Goal: Information Seeking & Learning: Learn about a topic

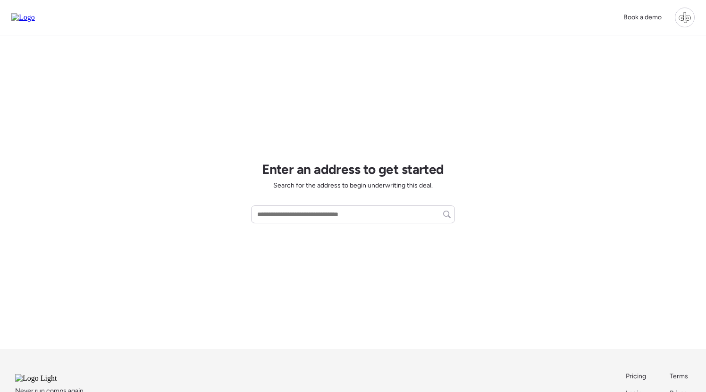
click at [689, 19] on div at bounding box center [685, 18] width 20 height 20
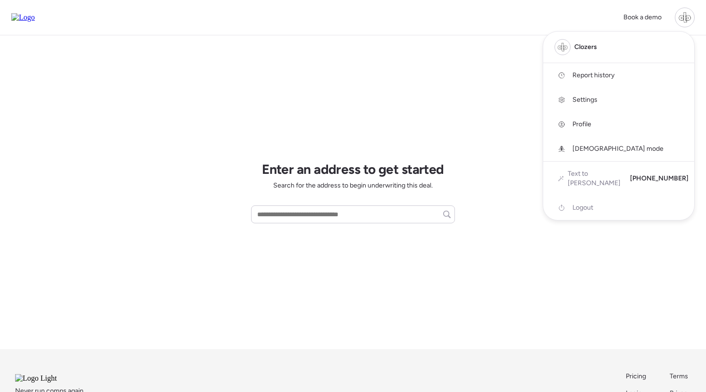
click at [609, 79] on span "Report history" at bounding box center [593, 75] width 42 height 9
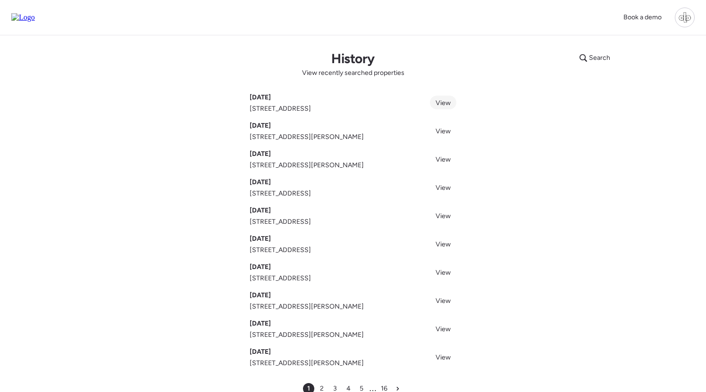
click at [446, 102] on span "View" at bounding box center [442, 103] width 15 height 8
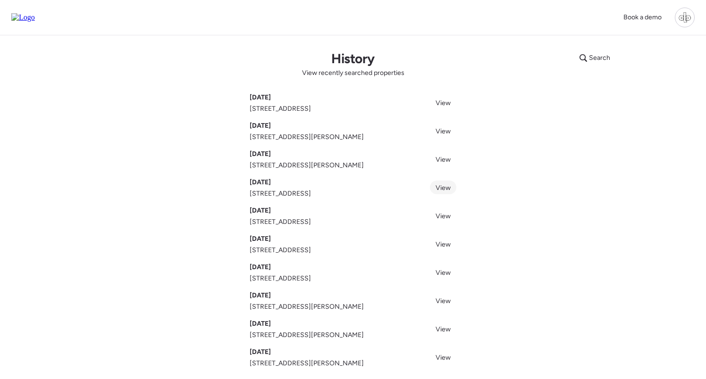
click at [442, 187] on span "View" at bounding box center [442, 188] width 15 height 8
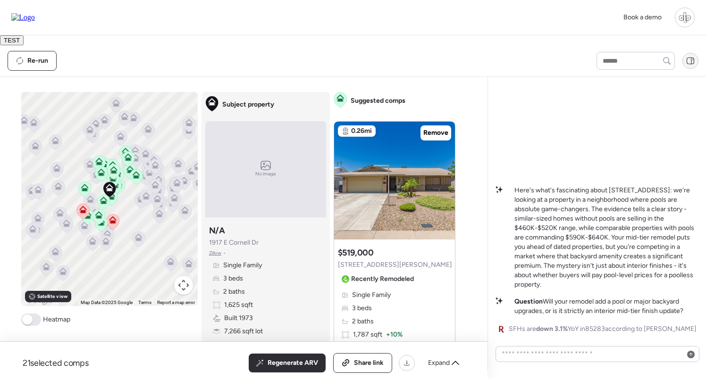
click at [691, 60] on icon at bounding box center [691, 61] width 0 height 7
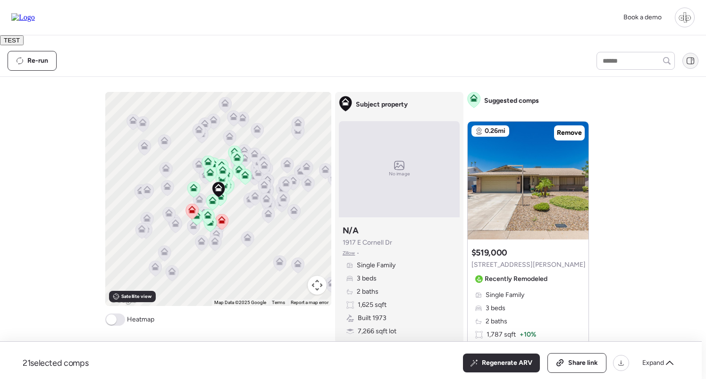
click at [691, 60] on icon at bounding box center [691, 61] width 0 height 7
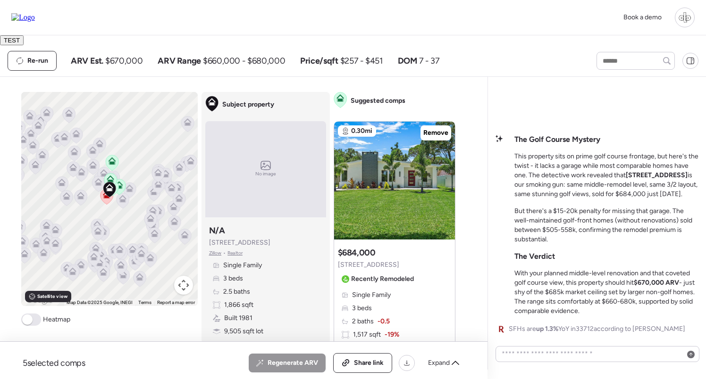
click at [474, 51] on div "Re-run ARV Est. $670,000 ARV Range $660,000 - $680,000 Price/sqft $257 - $451 D…" at bounding box center [294, 61] width 572 height 20
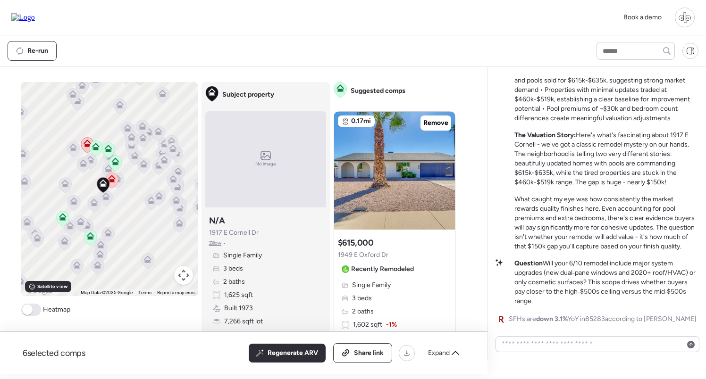
click at [113, 178] on icon at bounding box center [111, 177] width 7 height 4
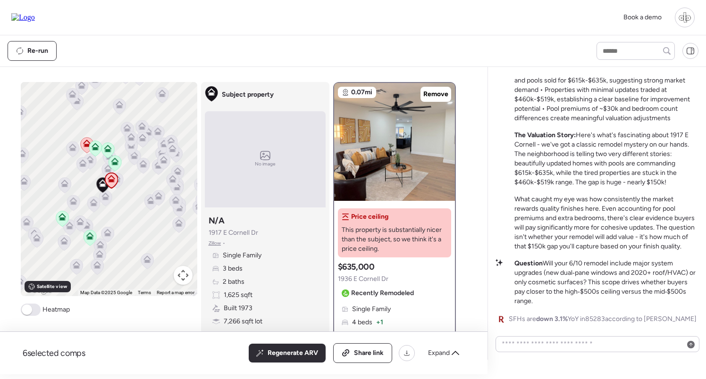
click at [86, 143] on icon at bounding box center [87, 144] width 8 height 8
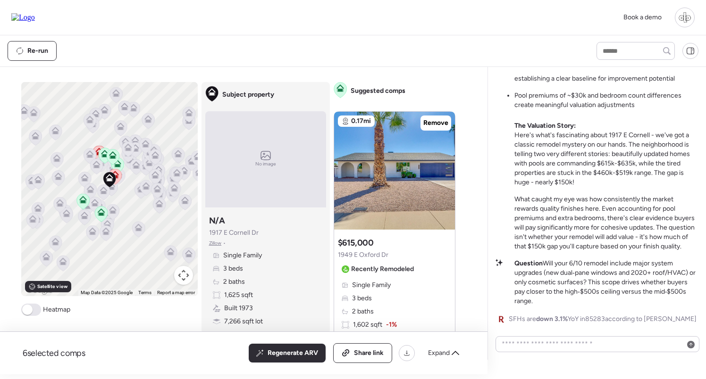
click at [687, 19] on div at bounding box center [685, 18] width 20 height 20
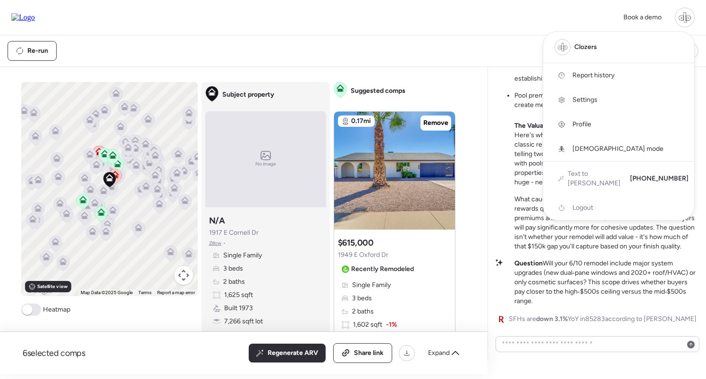
click at [598, 74] on span "Report history" at bounding box center [593, 75] width 42 height 9
click at [439, 46] on div at bounding box center [353, 163] width 706 height 379
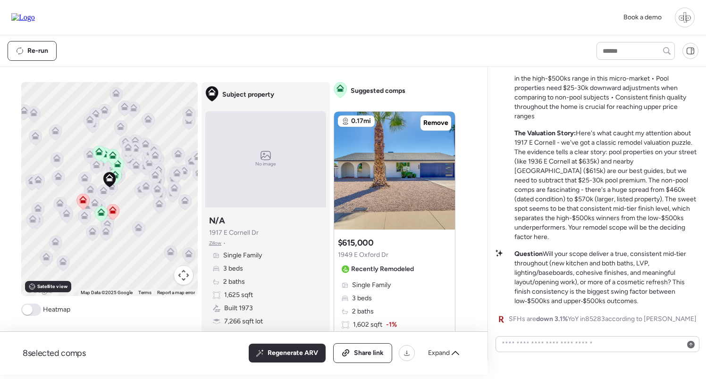
drag, startPoint x: 657, startPoint y: 303, endPoint x: 567, endPoint y: 275, distance: 94.9
click at [567, 275] on p "Question Will your scope deliver a true, consistent mid‑tier throughout (new ki…" at bounding box center [606, 278] width 184 height 57
click at [548, 296] on p "Question Will your scope deliver a true, consistent mid‑tier throughout (new ki…" at bounding box center [606, 278] width 184 height 57
click at [113, 211] on icon at bounding box center [112, 212] width 6 height 3
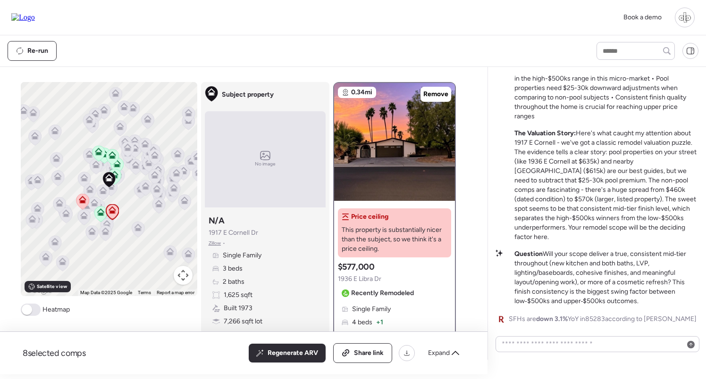
click at [81, 203] on icon at bounding box center [82, 201] width 6 height 3
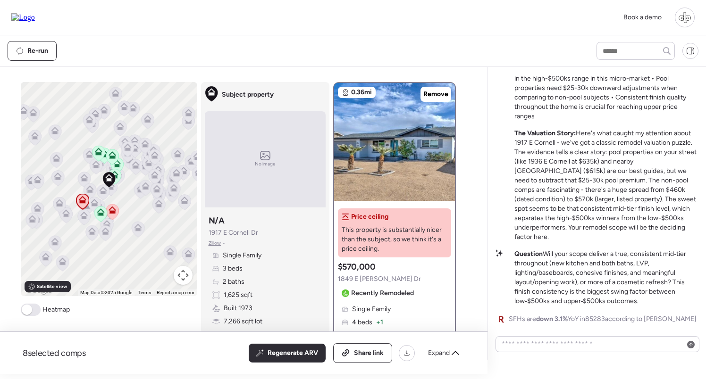
click at [114, 213] on icon at bounding box center [112, 212] width 6 height 3
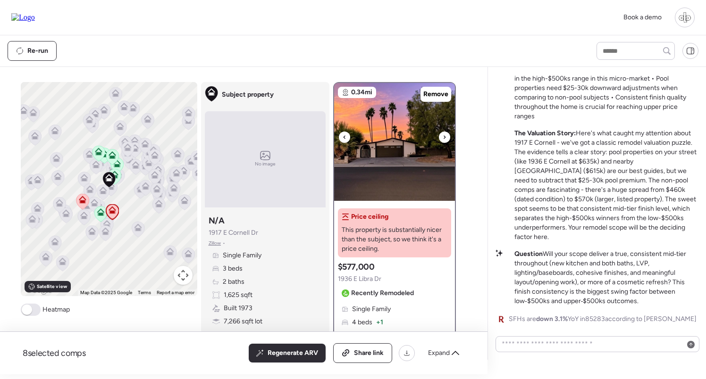
click at [409, 137] on img at bounding box center [394, 142] width 121 height 118
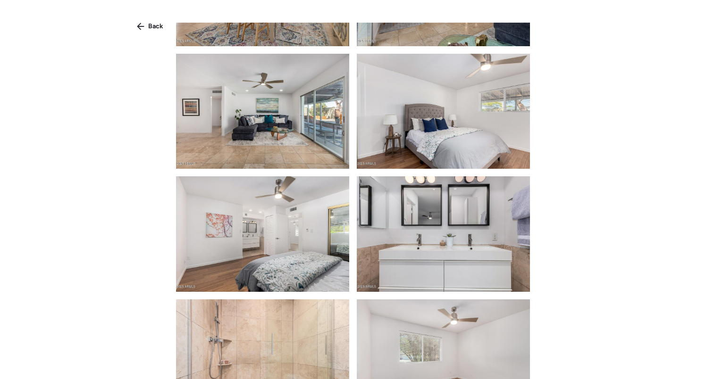
scroll to position [707, 0]
click at [146, 30] on div "Back" at bounding box center [150, 26] width 38 height 15
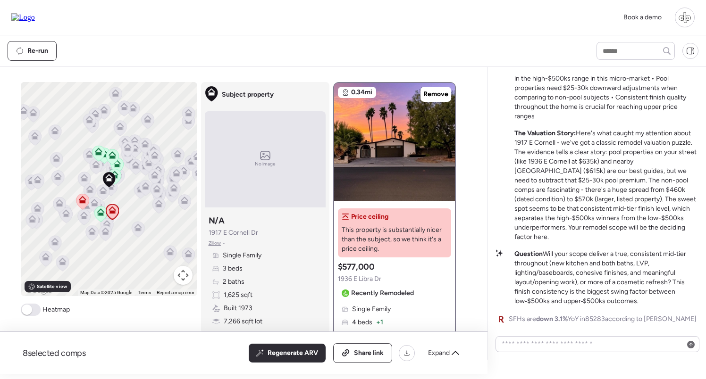
click at [81, 201] on icon at bounding box center [82, 201] width 6 height 3
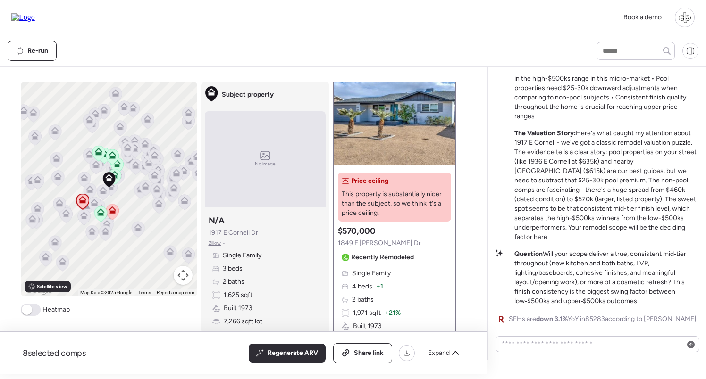
scroll to position [0, 0]
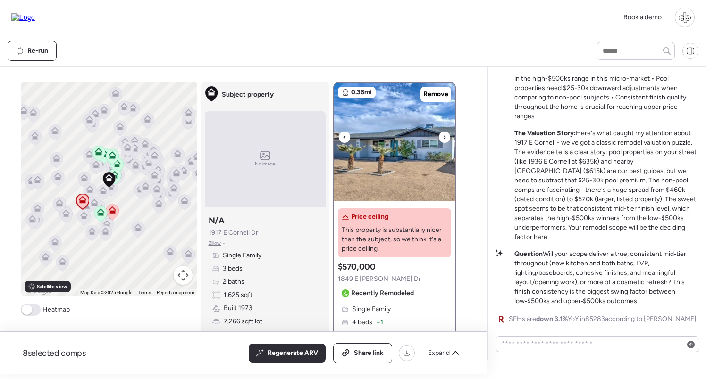
click at [388, 138] on img at bounding box center [394, 142] width 121 height 118
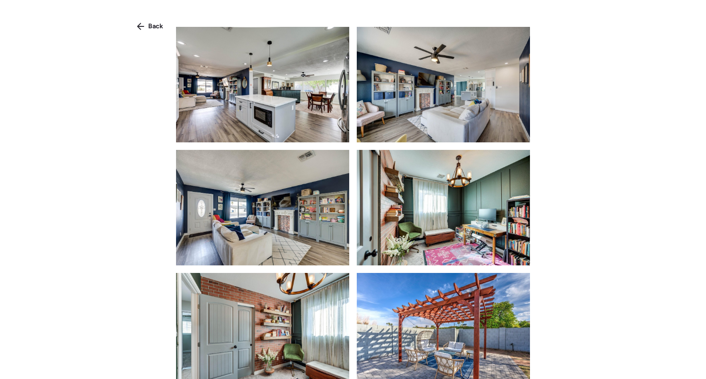
scroll to position [359, 0]
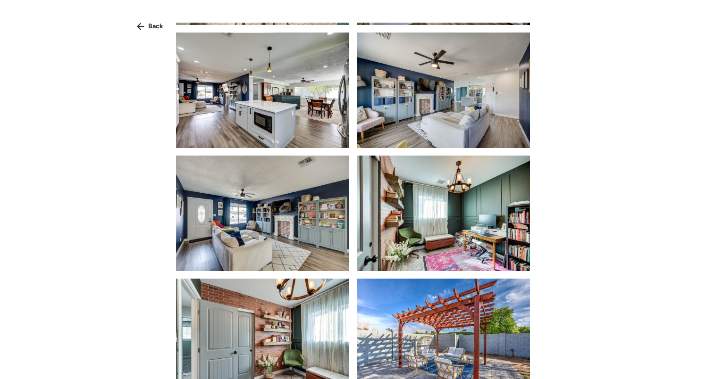
click at [292, 230] on img at bounding box center [262, 214] width 173 height 116
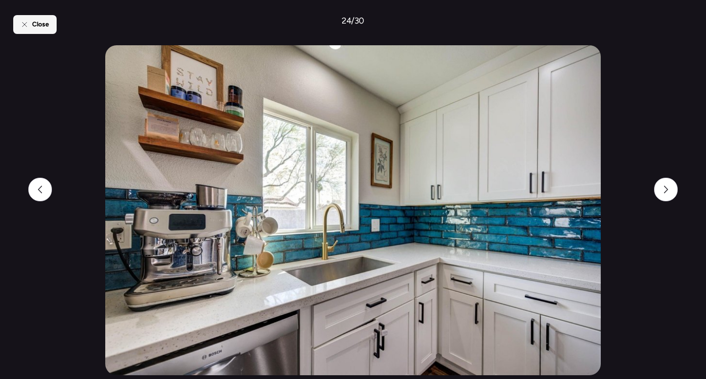
click at [41, 25] on span "Close" at bounding box center [40, 24] width 17 height 9
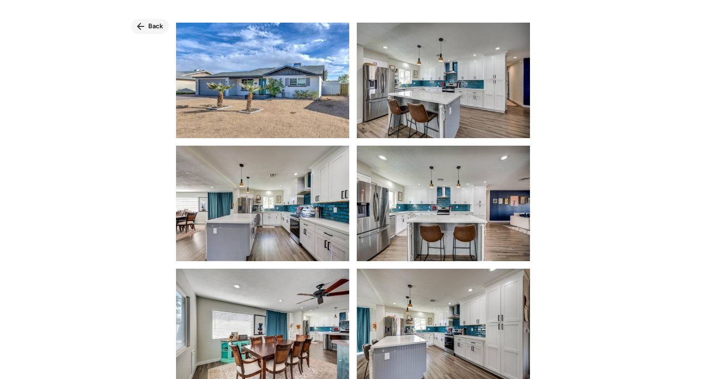
click at [153, 27] on span "Back" at bounding box center [155, 26] width 15 height 9
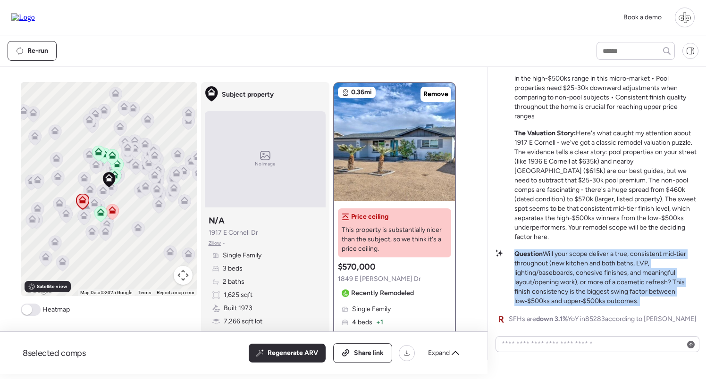
drag, startPoint x: 510, startPoint y: 250, endPoint x: 665, endPoint y: 312, distance: 166.6
click at [665, 312] on div "Key Takeaways: • Mid-tier remodels without pools are trading in the high-$500ks…" at bounding box center [596, 195] width 203 height 260
click at [649, 304] on p "Question Will your scope deliver a true, consistent mid‑tier throughout (new ki…" at bounding box center [606, 278] width 184 height 57
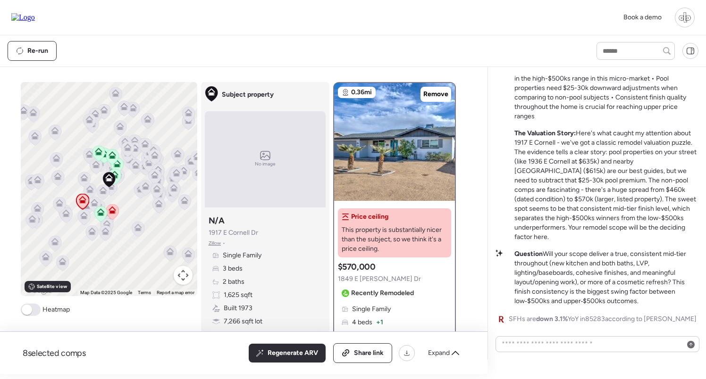
drag, startPoint x: 648, startPoint y: 304, endPoint x: 524, endPoint y: 276, distance: 127.5
click at [524, 276] on p "Question Will your scope deliver a true, consistent mid‑tier throughout (new ki…" at bounding box center [606, 278] width 184 height 57
click at [540, 271] on p "Question Will your scope deliver a true, consistent mid‑tier throughout (new ki…" at bounding box center [606, 278] width 184 height 57
drag, startPoint x: 594, startPoint y: 290, endPoint x: 585, endPoint y: 285, distance: 10.1
click at [591, 287] on p "Question Will your scope deliver a true, consistent mid‑tier throughout (new ki…" at bounding box center [606, 278] width 184 height 57
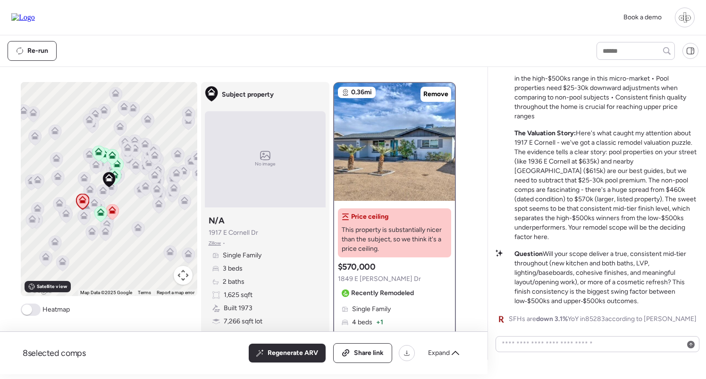
click at [585, 285] on p "Question Will your scope deliver a true, consistent mid‑tier throughout (new ki…" at bounding box center [606, 278] width 184 height 57
drag, startPoint x: 569, startPoint y: 277, endPoint x: 643, endPoint y: 300, distance: 77.4
click at [643, 300] on p "Question Will your scope deliver a true, consistent mid‑tier throughout (new ki…" at bounding box center [606, 278] width 184 height 57
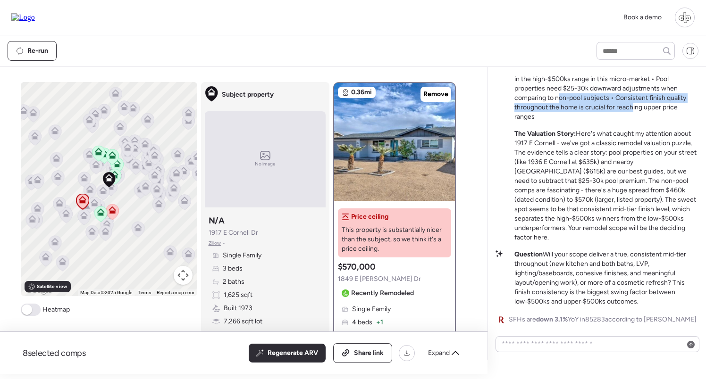
drag, startPoint x: 557, startPoint y: 104, endPoint x: 629, endPoint y: 109, distance: 72.3
click at [630, 110] on p "Key Takeaways: • Mid-tier remodels without pools are trading in the high-$500ks…" at bounding box center [606, 93] width 184 height 57
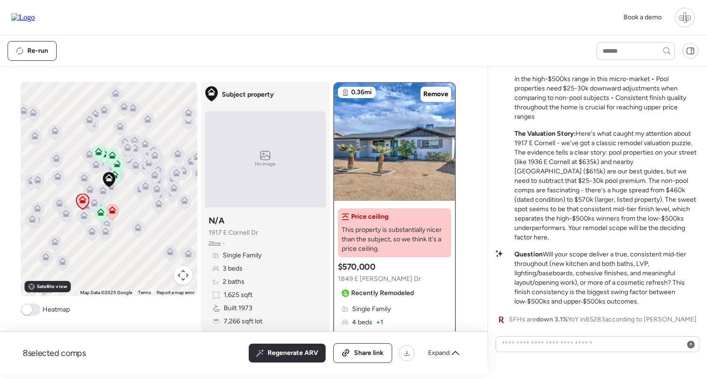
click at [631, 145] on p "The Valuation Story: Here's what caught my attention about 1917 E Cornell - we'…" at bounding box center [606, 185] width 184 height 113
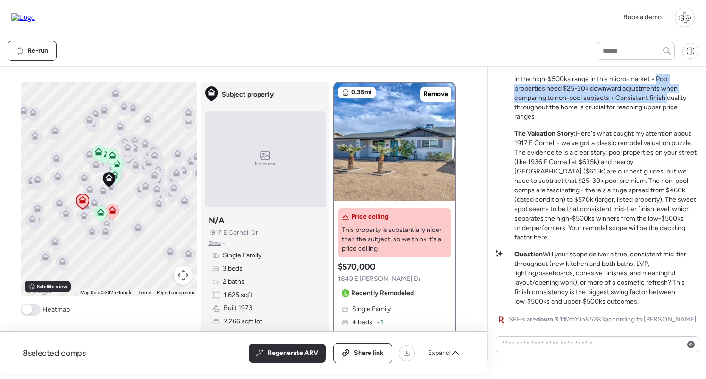
drag, startPoint x: 655, startPoint y: 87, endPoint x: 665, endPoint y: 103, distance: 18.7
click at [665, 103] on p "Key Takeaways: • Mid-tier remodels without pools are trading in the high-$500ks…" at bounding box center [606, 93] width 184 height 57
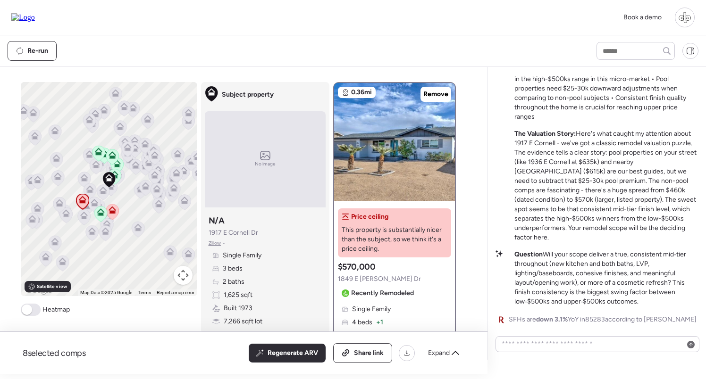
click at [559, 98] on p "Key Takeaways: • Mid-tier remodels without pools are trading in the high-$500ks…" at bounding box center [606, 93] width 184 height 57
drag, startPoint x: 559, startPoint y: 98, endPoint x: 609, endPoint y: 111, distance: 50.7
click at [609, 111] on p "Key Takeaways: • Mid-tier remodels without pools are trading in the high-$500ks…" at bounding box center [606, 93] width 184 height 57
click at [622, 109] on p "Key Takeaways: • Mid-tier remodels without pools are trading in the high-$500ks…" at bounding box center [606, 93] width 184 height 57
drag, startPoint x: 655, startPoint y: 90, endPoint x: 586, endPoint y: 109, distance: 71.2
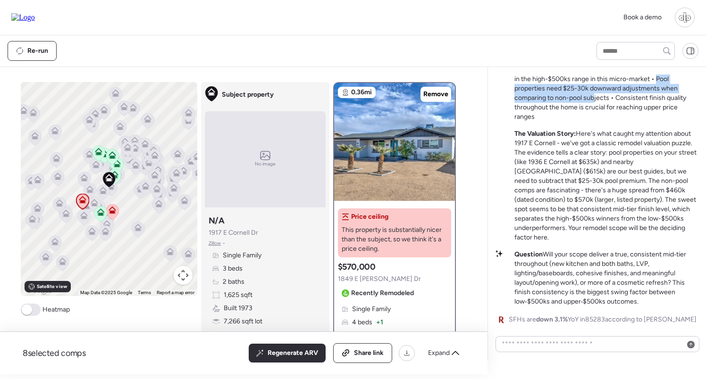
click at [586, 110] on p "Key Takeaways: • Mid-tier remodels without pools are trading in the high-$500ks…" at bounding box center [606, 93] width 184 height 57
click at [641, 95] on p "Key Takeaways: • Mid-tier remodels without pools are trading in the high-$500ks…" at bounding box center [606, 93] width 184 height 57
drag, startPoint x: 658, startPoint y: 85, endPoint x: 565, endPoint y: 108, distance: 95.2
click at [565, 108] on p "Key Takeaways: • Mid-tier remodels without pools are trading in the high-$500ks…" at bounding box center [606, 93] width 184 height 57
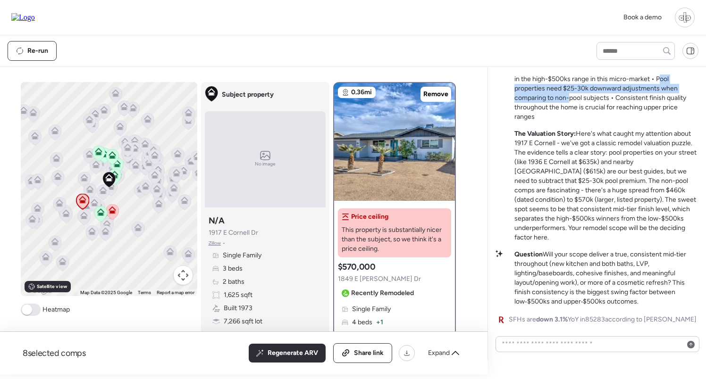
click at [588, 100] on p "Key Takeaways: • Mid-tier remodels without pools are trading in the high-$500ks…" at bounding box center [606, 93] width 184 height 57
drag, startPoint x: 616, startPoint y: 110, endPoint x: 654, endPoint y: 89, distance: 43.9
click at [654, 89] on p "Key Takeaways: • Mid-tier remodels without pools are trading in the high-$500ks…" at bounding box center [606, 93] width 184 height 57
click at [268, 26] on div "Book a demo" at bounding box center [352, 18] width 683 height 20
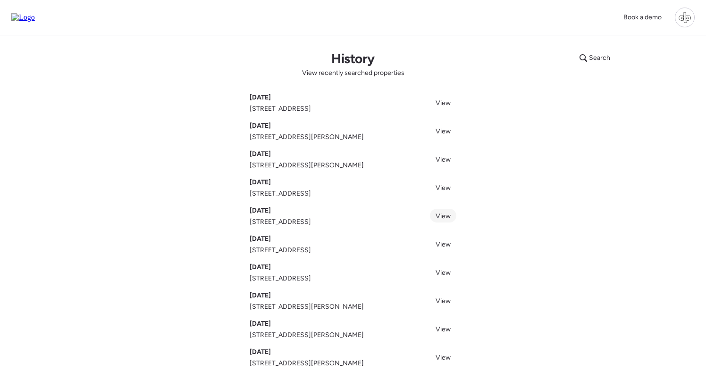
click at [446, 213] on span "View" at bounding box center [442, 216] width 15 height 8
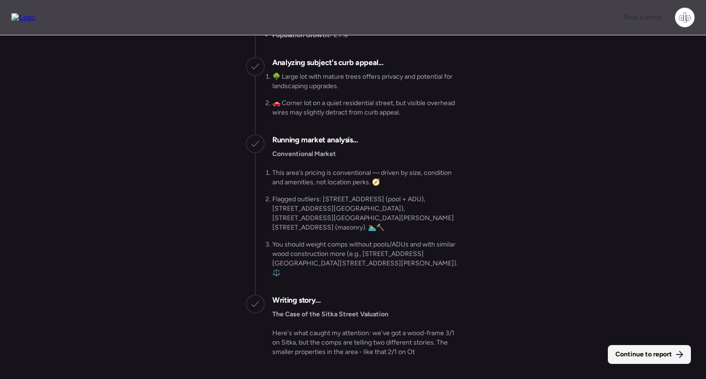
click at [634, 357] on span "Continue to report" at bounding box center [643, 354] width 57 height 9
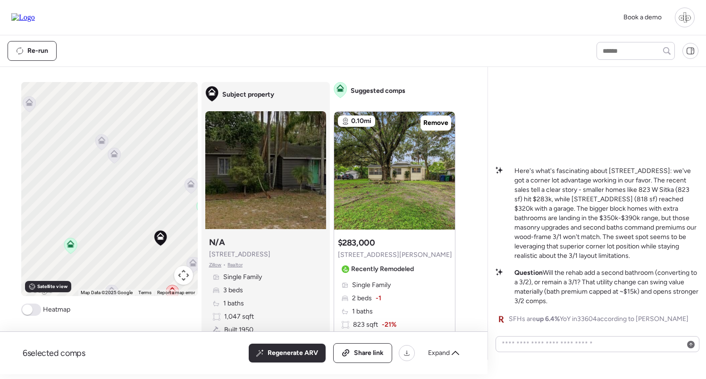
drag, startPoint x: 128, startPoint y: 208, endPoint x: 155, endPoint y: 252, distance: 51.2
click at [155, 252] on div "To activate drag with keyboard, press Alt + Enter. Once in keyboard drag state,…" at bounding box center [109, 189] width 176 height 214
click at [105, 151] on icon at bounding box center [106, 144] width 13 height 16
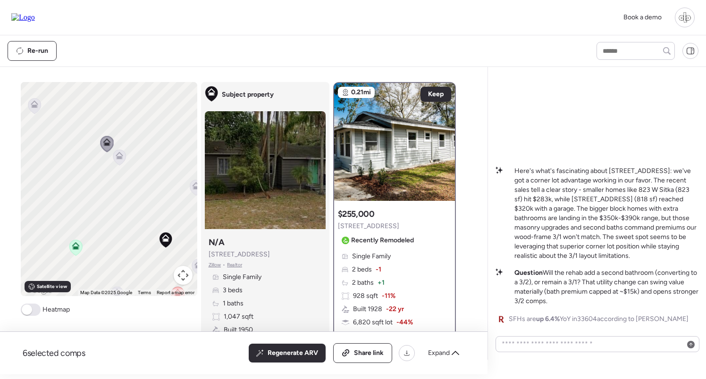
drag, startPoint x: 159, startPoint y: 219, endPoint x: 109, endPoint y: 141, distance: 93.6
click at [109, 141] on div "To navigate, press the arrow keys. To activate drag with keyboard, press Alt + …" at bounding box center [109, 189] width 176 height 214
drag, startPoint x: 147, startPoint y: 216, endPoint x: 138, endPoint y: 205, distance: 13.8
click at [138, 205] on div "To navigate, press the arrow keys. To activate drag with keyboard, press Alt + …" at bounding box center [109, 189] width 176 height 214
drag, startPoint x: 138, startPoint y: 205, endPoint x: 171, endPoint y: 205, distance: 33.0
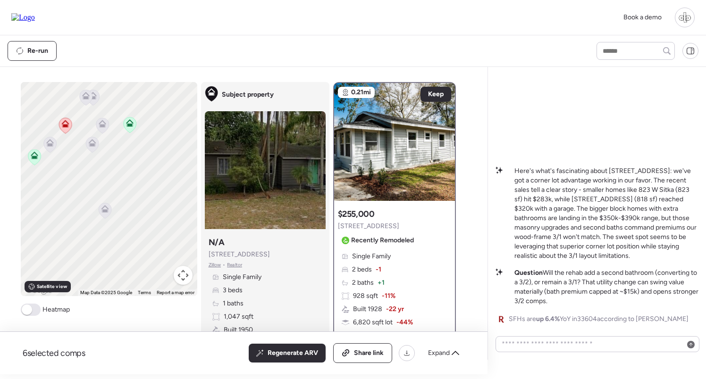
click at [172, 205] on div "To navigate, press the arrow keys. To activate drag with keyboard, press Alt + …" at bounding box center [109, 189] width 176 height 214
click at [81, 146] on icon at bounding box center [82, 144] width 6 height 3
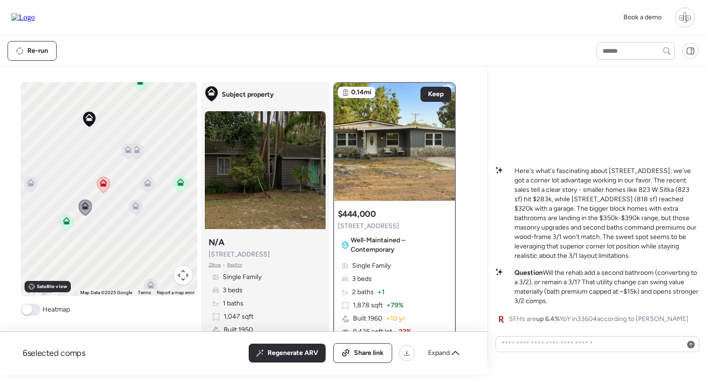
drag, startPoint x: 81, startPoint y: 146, endPoint x: 83, endPoint y: 210, distance: 63.7
click at [83, 209] on icon at bounding box center [85, 208] width 6 height 3
click at [134, 209] on icon at bounding box center [135, 207] width 6 height 3
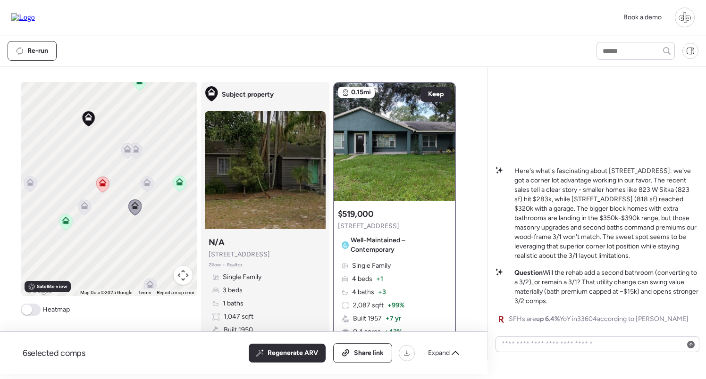
click at [84, 207] on icon at bounding box center [85, 206] width 8 height 8
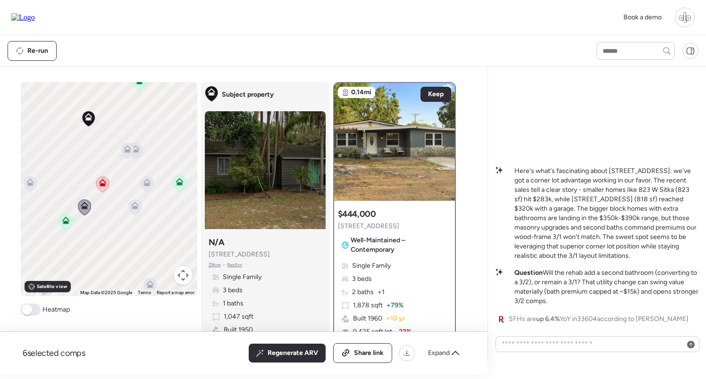
click at [101, 186] on icon at bounding box center [102, 185] width 6 height 3
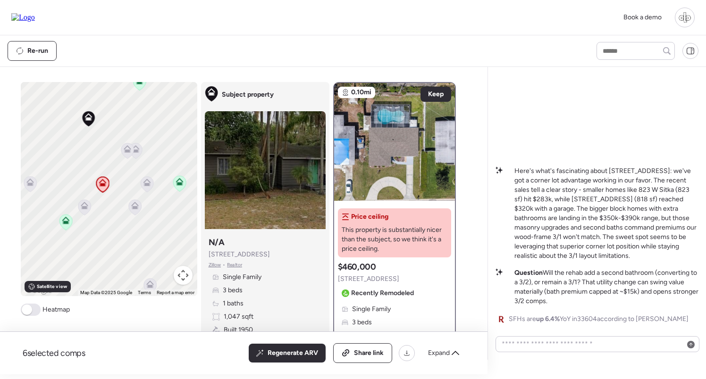
click at [70, 223] on icon at bounding box center [65, 223] width 13 height 16
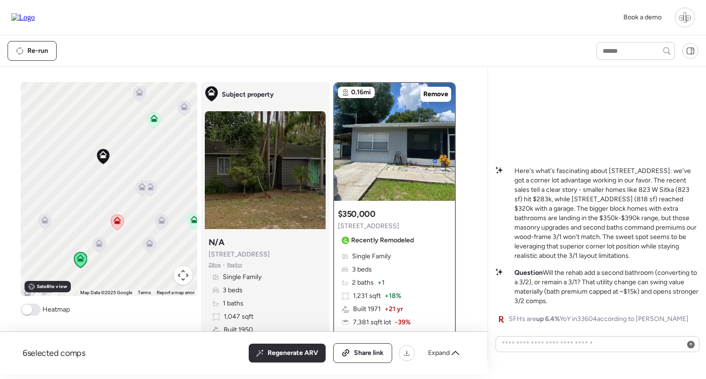
drag, startPoint x: 59, startPoint y: 184, endPoint x: 77, endPoint y: 230, distance: 48.7
click at [77, 230] on div "To navigate, press the arrow keys. To activate drag with keyboard, press Alt + …" at bounding box center [109, 189] width 176 height 214
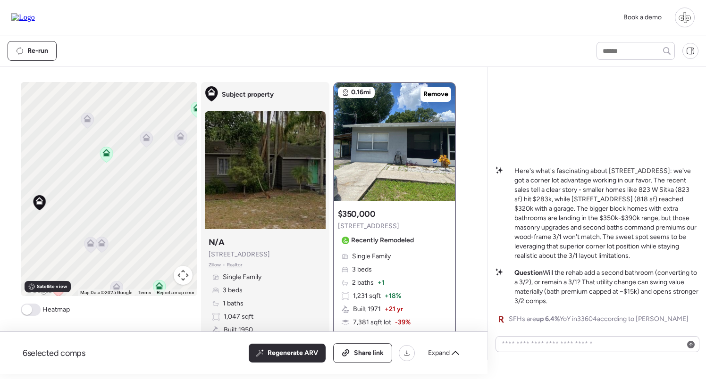
drag, startPoint x: 158, startPoint y: 164, endPoint x: 109, endPoint y: 183, distance: 52.1
click at [109, 183] on div "To navigate, press the arrow keys. To activate drag with keyboard, press Alt + …" at bounding box center [109, 189] width 176 height 214
click at [121, 155] on div "To navigate, press the arrow keys. To activate drag with keyboard, press Alt + …" at bounding box center [109, 189] width 176 height 214
click at [111, 152] on icon at bounding box center [115, 149] width 8 height 8
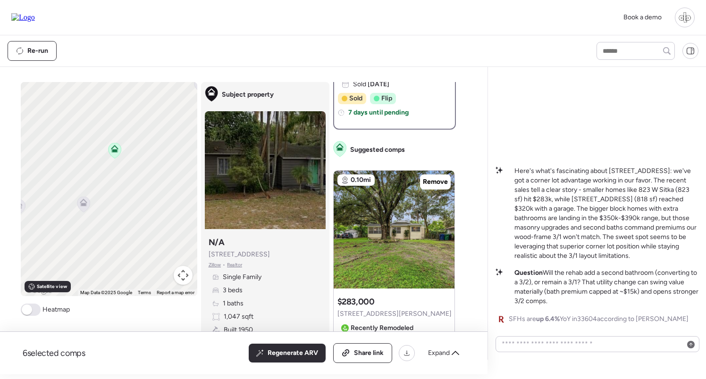
scroll to position [247, 0]
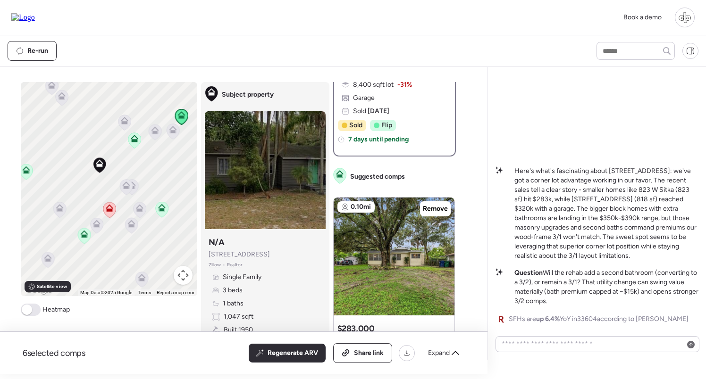
drag, startPoint x: 122, startPoint y: 230, endPoint x: 180, endPoint y: 153, distance: 96.3
click at [179, 153] on div "To navigate, press the arrow keys. To activate drag with keyboard, press Alt + …" at bounding box center [109, 189] width 176 height 214
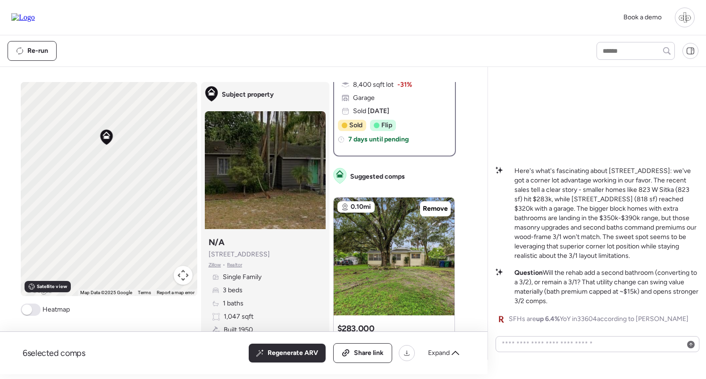
drag, startPoint x: 179, startPoint y: 178, endPoint x: 152, endPoint y: 178, distance: 26.9
click at [152, 178] on div "To navigate, press the arrow keys. To activate drag with keyboard, press Alt + …" at bounding box center [109, 189] width 176 height 214
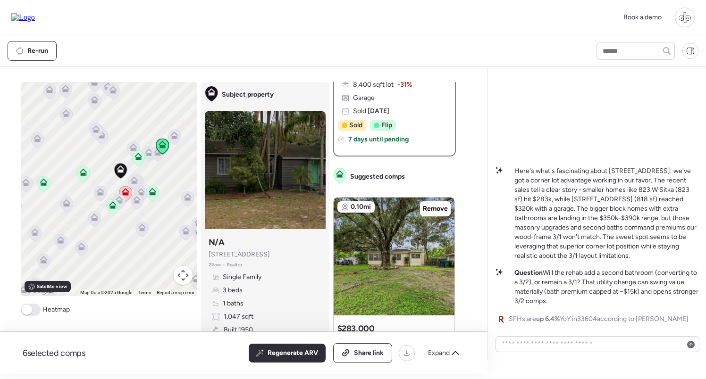
scroll to position [0, 0]
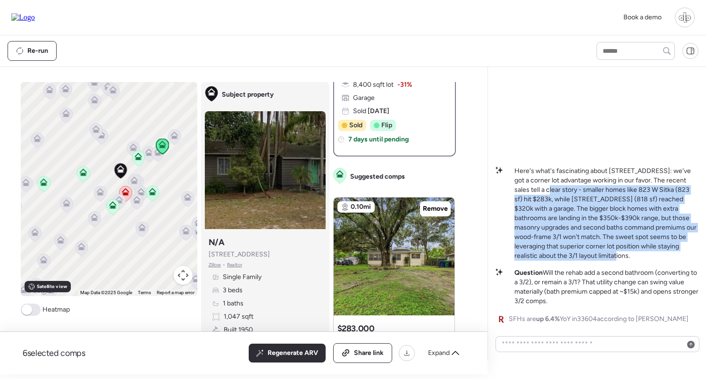
drag, startPoint x: 529, startPoint y: 189, endPoint x: 620, endPoint y: 262, distance: 116.8
click at [622, 262] on div "Here's what's fascinating about 803 W Sitka St: we've got a corner lot advantag…" at bounding box center [596, 246] width 203 height 158
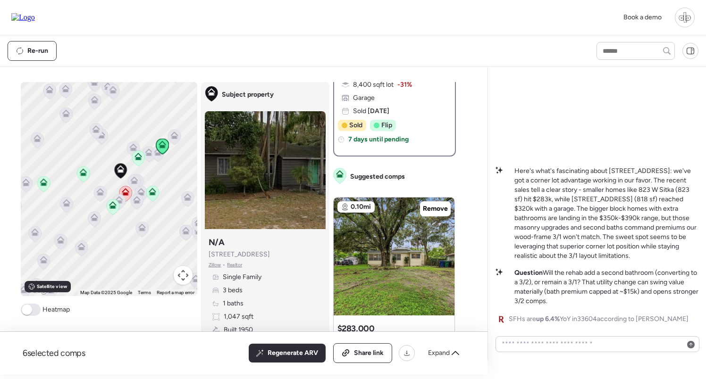
click at [591, 276] on p "Question Will the rehab add a second bathroom (converting to a 3/2), or remain …" at bounding box center [606, 287] width 184 height 38
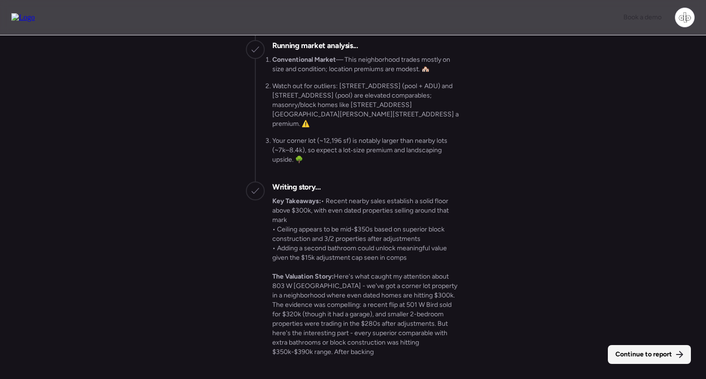
click at [650, 356] on span "Continue to report" at bounding box center [643, 354] width 57 height 9
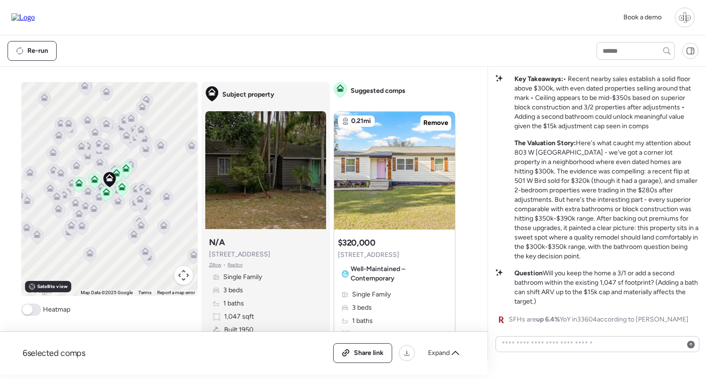
scroll to position [0, 0]
click at [444, 348] on div "Expand" at bounding box center [443, 353] width 42 height 15
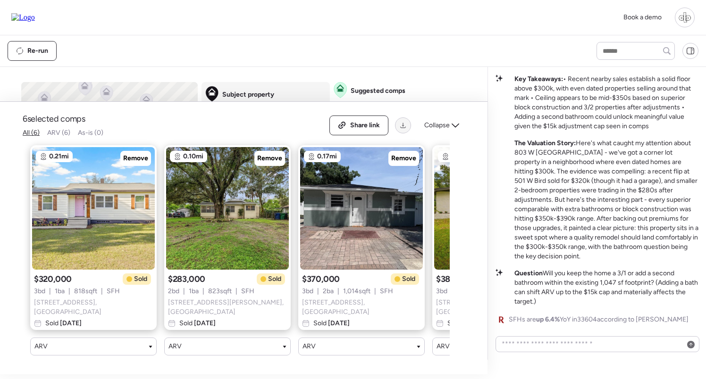
scroll to position [0, 0]
click at [242, 358] on div "0.21mi Remove $320,000 Sold 3 bd | 1 ba | 818 sqft | SFH 501 W Bird St , Tampa …" at bounding box center [236, 250] width 427 height 225
click at [255, 354] on div "ARV" at bounding box center [227, 347] width 126 height 18
click at [268, 342] on div "ARV" at bounding box center [227, 346] width 118 height 9
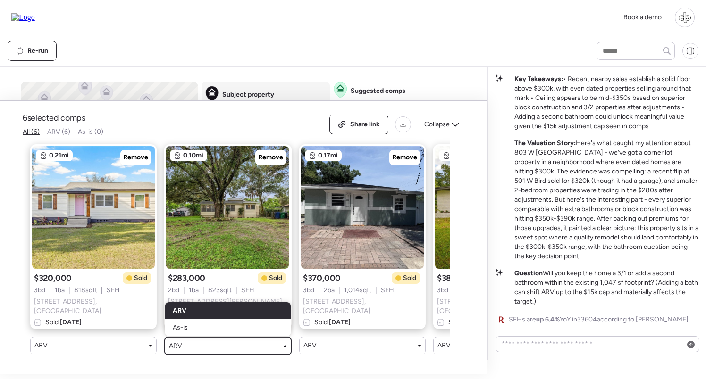
click at [298, 363] on div "0.21mi Remove $320,000 Sold 3 bd | 1 ba | 818 sqft | SFH 501 W Bird St , Tampa …" at bounding box center [236, 250] width 427 height 226
click at [338, 374] on div "6 selected comps All (6) ARV (6) As-is (0) Share link Collapse 0.21mi Remove $3…" at bounding box center [243, 238] width 487 height 274
click at [339, 370] on div "6 selected comps All (6) ARV (6) As-is (0) Share link Collapse 0.21mi Remove $3…" at bounding box center [243, 238] width 487 height 274
click at [341, 358] on div "0.21mi Remove $320,000 Sold 3 bd | 1 ba | 818 sqft | SFH 501 W Bird St , Tampa …" at bounding box center [236, 250] width 427 height 226
click at [298, 228] on div at bounding box center [353, 212] width 706 height 274
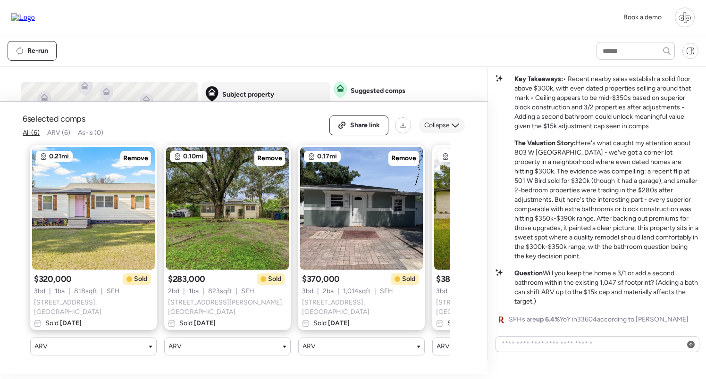
click at [440, 130] on span "Collapse" at bounding box center [436, 125] width 25 height 9
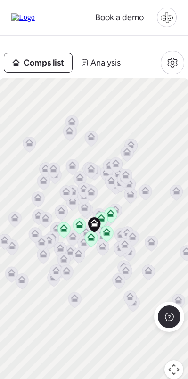
click at [44, 63] on span "Comps list" at bounding box center [44, 62] width 41 height 13
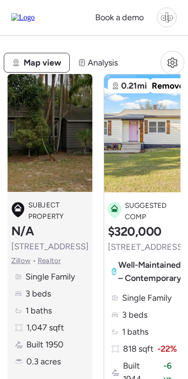
click at [46, 59] on span "Map view" at bounding box center [43, 62] width 38 height 13
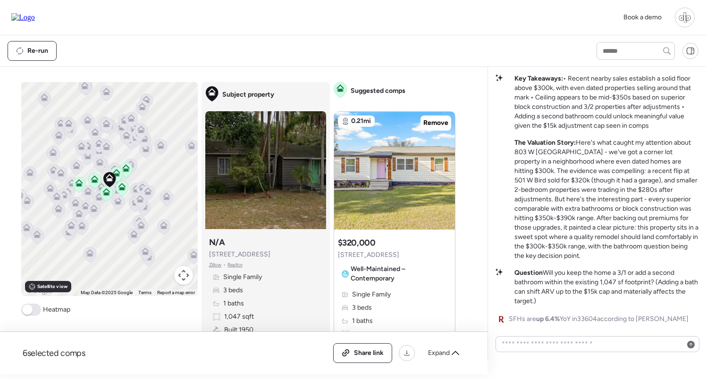
click at [544, 185] on p "The Valuation Story: Here's what caught my attention about 803 W Sitka - we've …" at bounding box center [606, 199] width 184 height 123
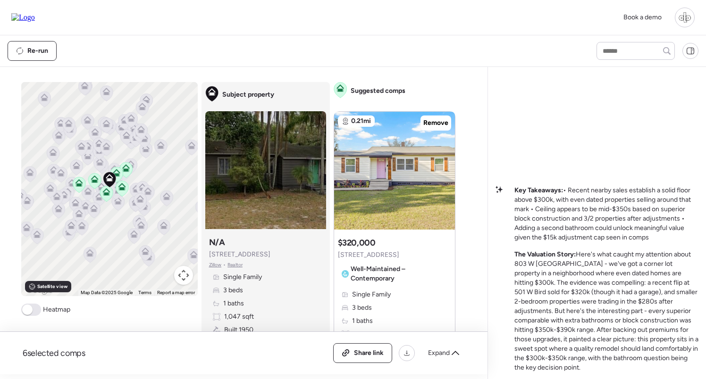
click at [513, 108] on div "Key Takeaways: • Recent nearby sales establish a solid floor above $300k, with …" at bounding box center [596, 256] width 203 height 362
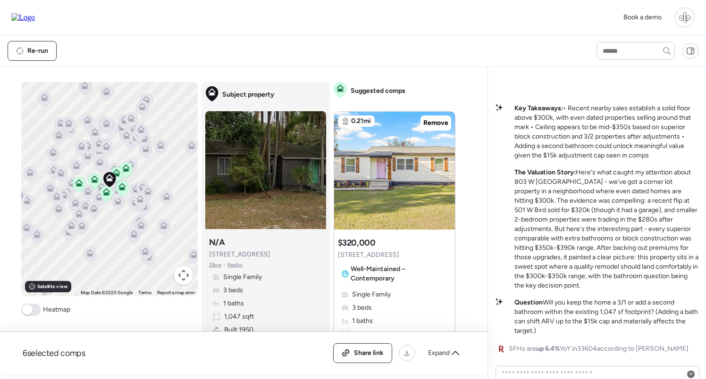
click at [531, 238] on p "The Valuation Story: Here's what caught my attention about 803 W Sitka - we've …" at bounding box center [606, 229] width 184 height 123
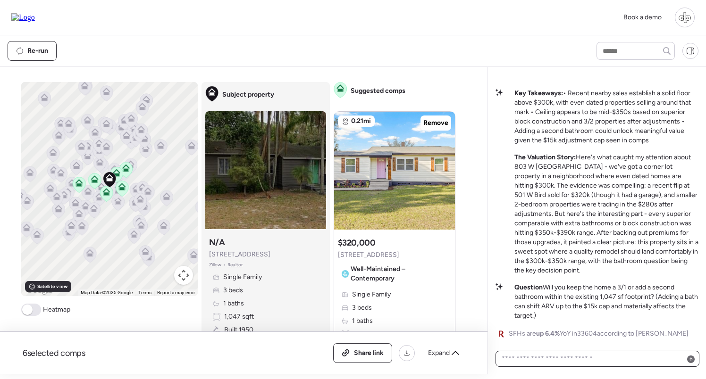
click at [548, 358] on textarea at bounding box center [597, 358] width 195 height 13
drag, startPoint x: 560, startPoint y: 324, endPoint x: 560, endPoint y: 338, distance: 14.6
click at [560, 323] on div "Key Takeaways: • Recent nearby sales establish a solid floor above $300k, with …" at bounding box center [596, 214] width 203 height 251
click at [689, 49] on icon at bounding box center [690, 51] width 8 height 8
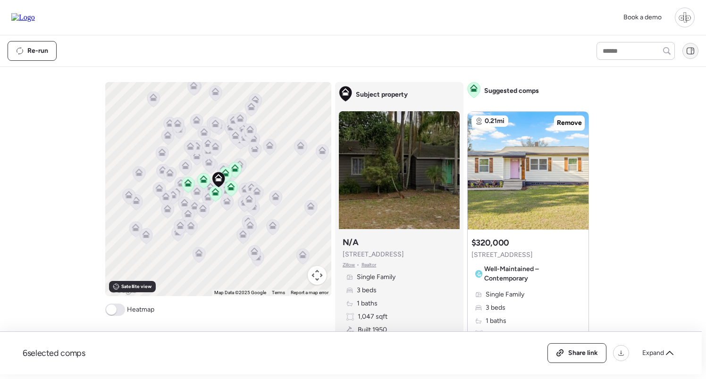
click at [688, 50] on icon at bounding box center [690, 51] width 8 height 8
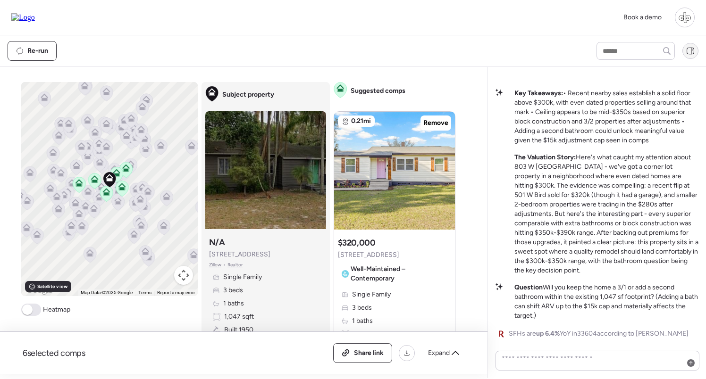
click at [687, 50] on icon at bounding box center [690, 51] width 8 height 8
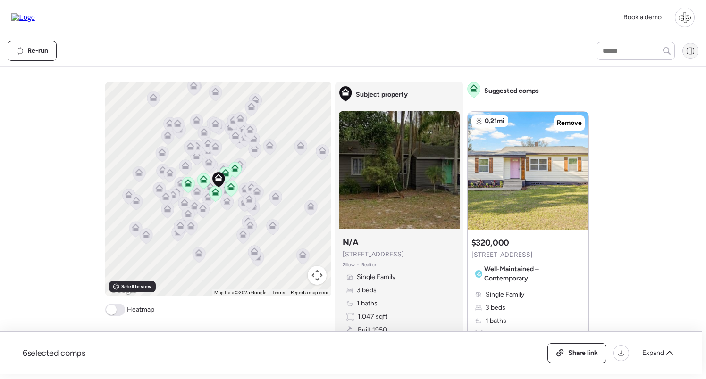
click at [687, 50] on icon at bounding box center [690, 51] width 8 height 8
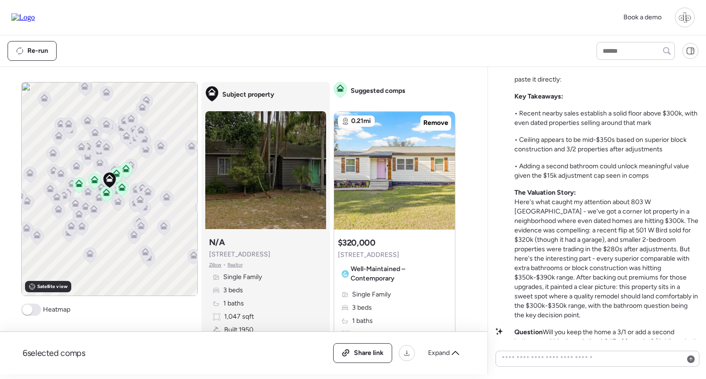
scroll to position [-44, 0]
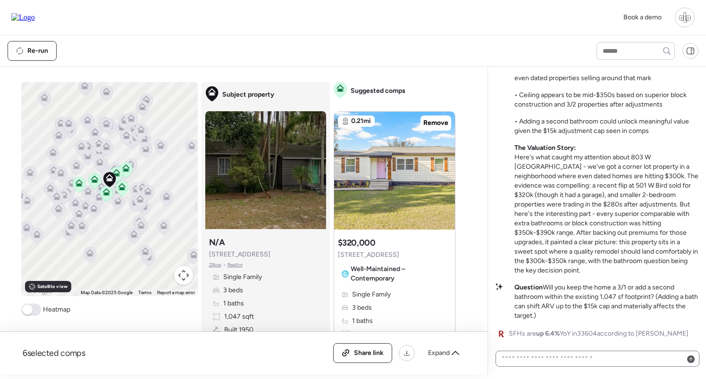
click at [692, 361] on icon at bounding box center [691, 360] width 4 height 4
click at [662, 291] on p "Question Will you keep the home a 3/1 or add a second bathroom within the exist…" at bounding box center [606, 302] width 184 height 38
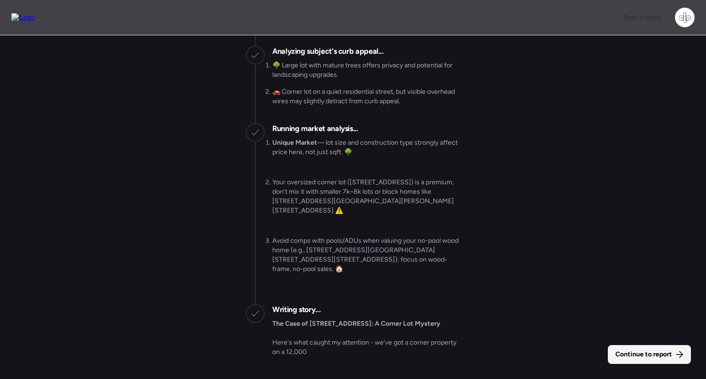
click at [669, 352] on span "Continue to report" at bounding box center [643, 354] width 57 height 9
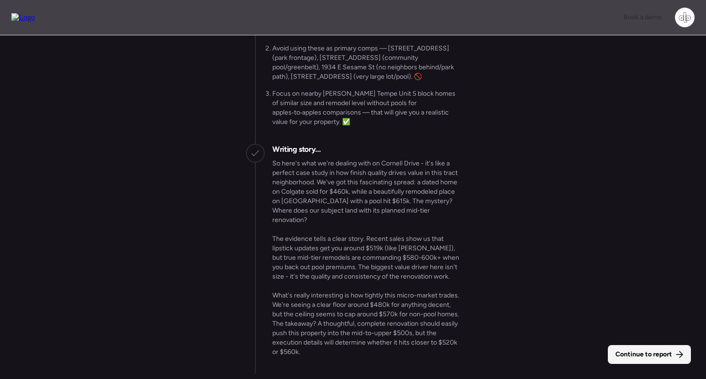
click at [642, 351] on span "Continue to report" at bounding box center [643, 354] width 57 height 9
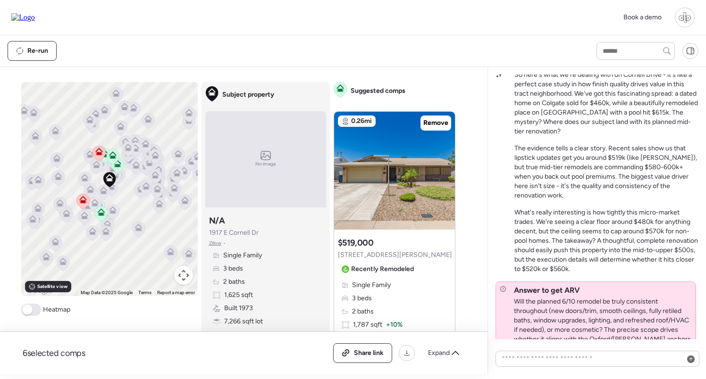
scroll to position [-42, 0]
drag, startPoint x: 590, startPoint y: 114, endPoint x: 632, endPoint y: 114, distance: 42.5
click at [632, 114] on p "So here's what we're dealing with on Cornell Drive - it's like a perfect case s…" at bounding box center [606, 104] width 184 height 66
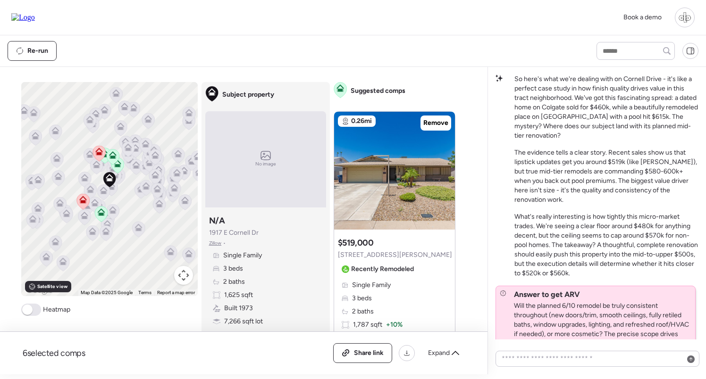
scroll to position [-45, 0]
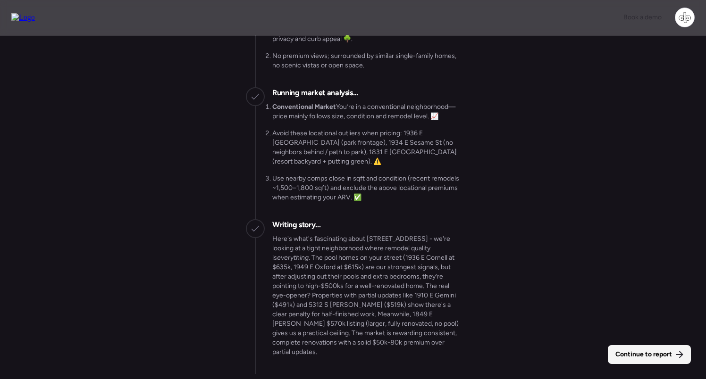
click at [635, 349] on div "Continue to report" at bounding box center [649, 354] width 83 height 19
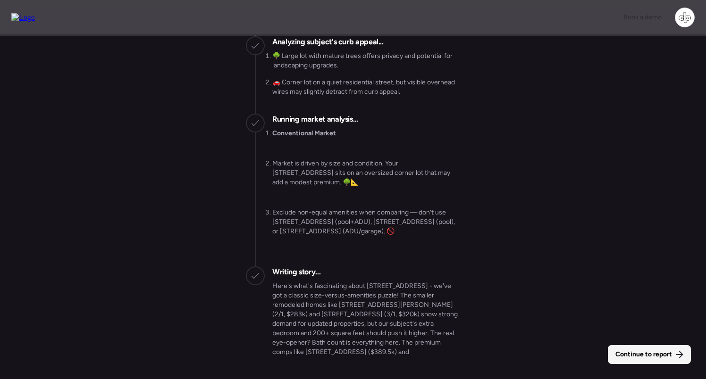
click at [627, 353] on span "Continue to report" at bounding box center [643, 354] width 57 height 9
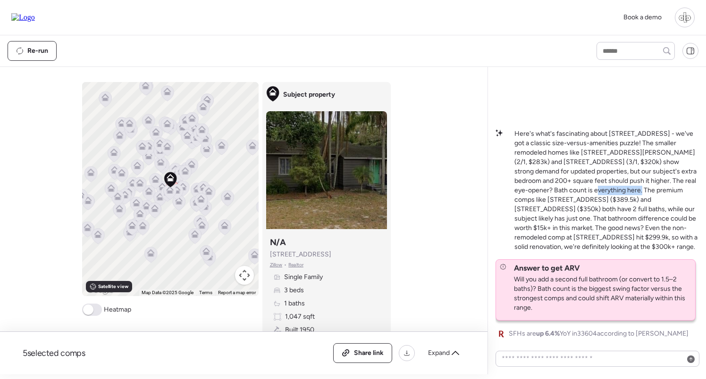
drag, startPoint x: 540, startPoint y: 200, endPoint x: 592, endPoint y: 200, distance: 52.4
click at [592, 200] on p "Here's what's fascinating about [STREET_ADDRESS] - we've got a classic size-ver…" at bounding box center [606, 190] width 184 height 123
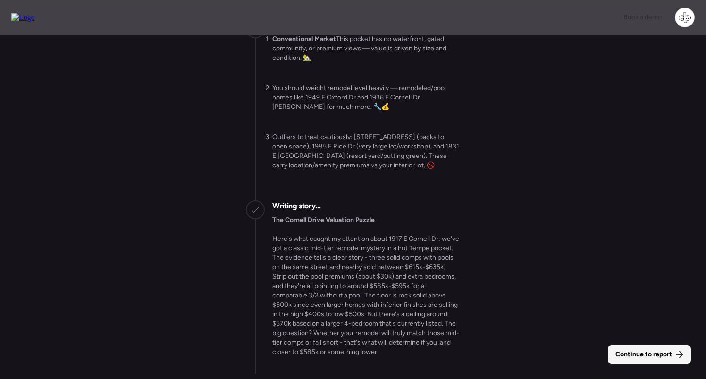
click at [637, 350] on span "Continue to report" at bounding box center [643, 354] width 57 height 9
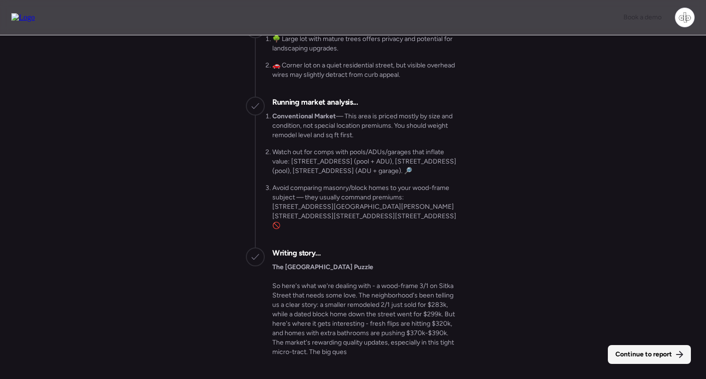
click at [656, 347] on div "Continue to report" at bounding box center [649, 354] width 83 height 19
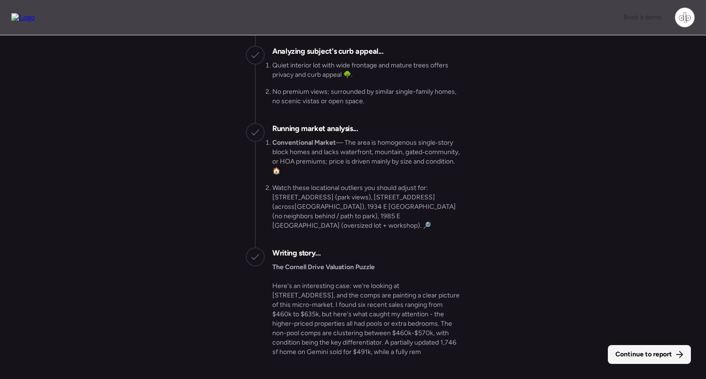
click at [656, 354] on span "Continue to report" at bounding box center [643, 354] width 57 height 9
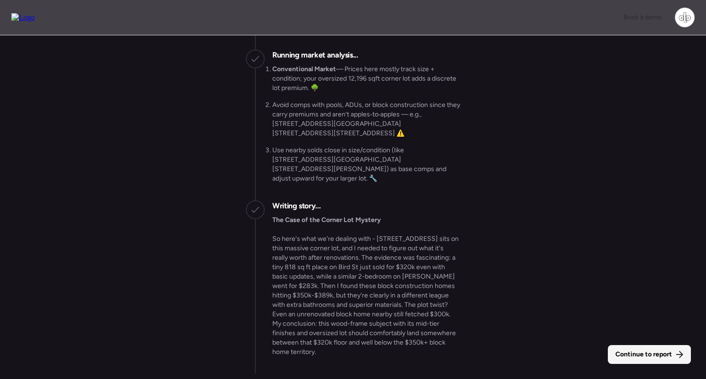
click at [645, 350] on span "Continue to report" at bounding box center [643, 354] width 57 height 9
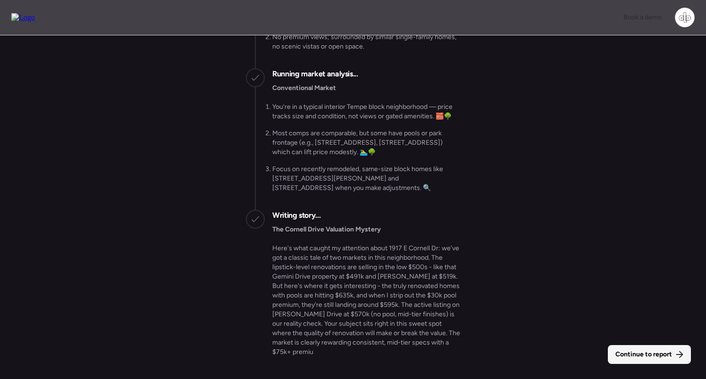
click at [659, 353] on span "Continue to report" at bounding box center [643, 354] width 57 height 9
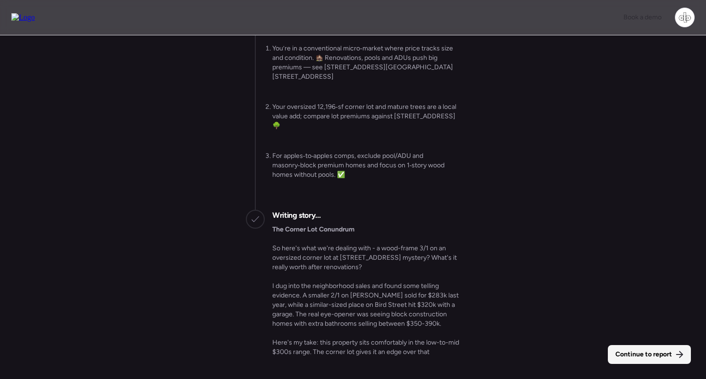
click at [635, 348] on div "Continue to report" at bounding box center [649, 354] width 83 height 19
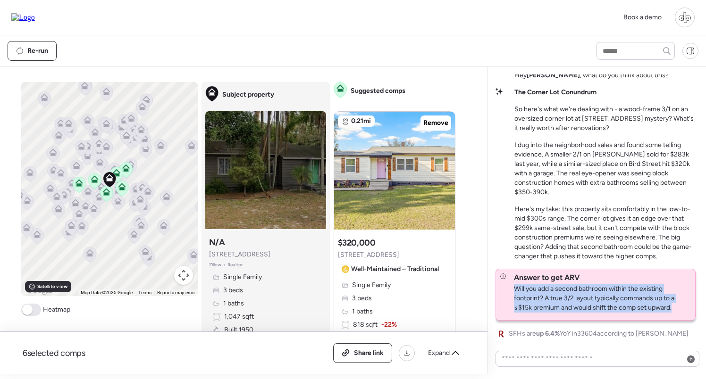
drag, startPoint x: 672, startPoint y: 308, endPoint x: 512, endPoint y: 286, distance: 161.4
click at [512, 286] on div "Answer to get ARV Will you add a second bathroom within the existing footprint?…" at bounding box center [595, 294] width 199 height 51
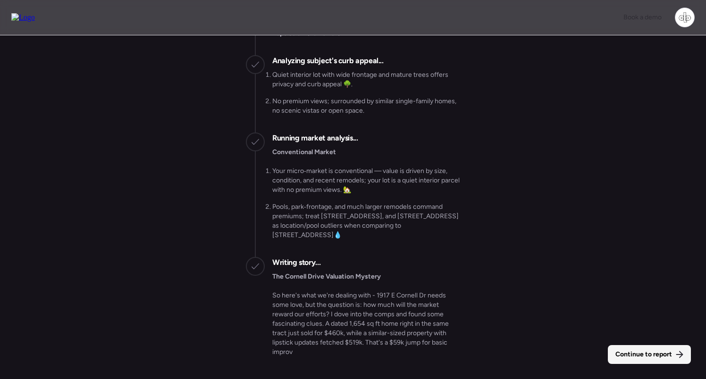
click at [643, 358] on span "Continue to report" at bounding box center [643, 354] width 57 height 9
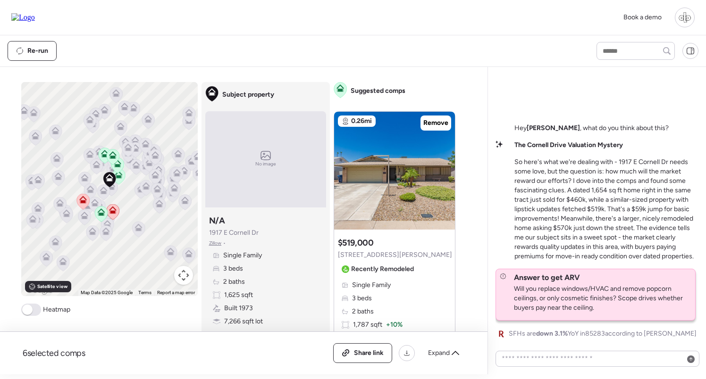
click at [83, 200] on icon at bounding box center [83, 200] width 8 height 8
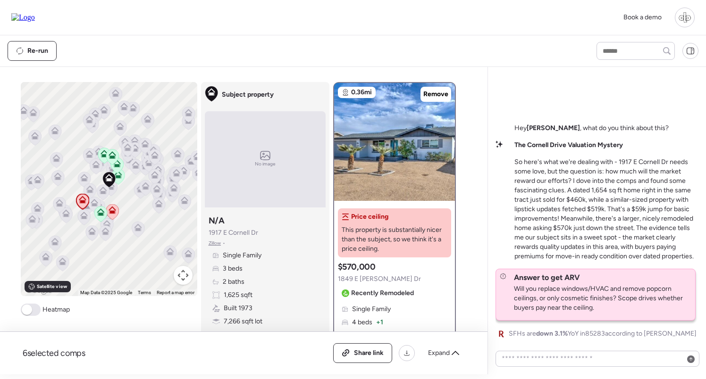
click at [119, 180] on icon at bounding box center [118, 177] width 13 height 16
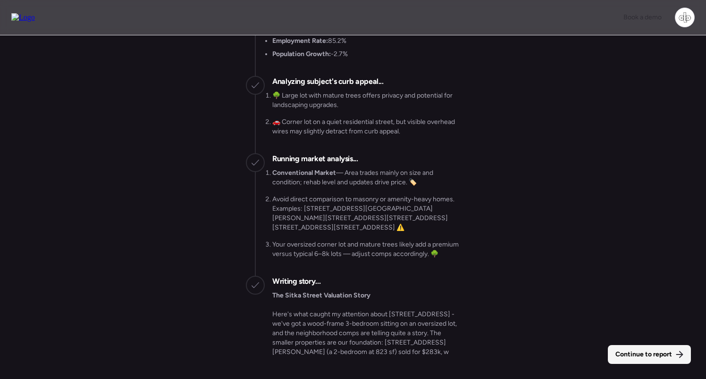
click at [632, 354] on span "Continue to report" at bounding box center [643, 354] width 57 height 9
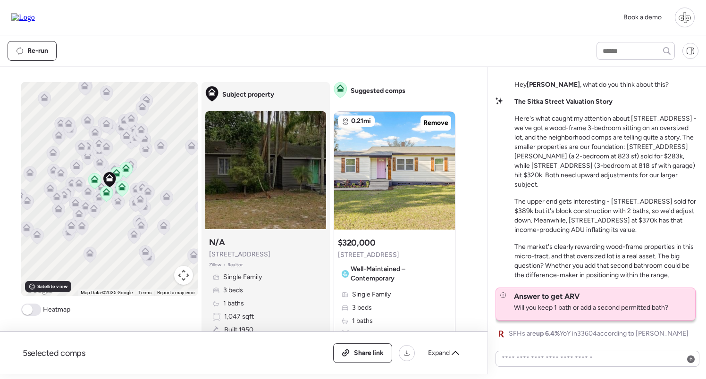
click at [599, 208] on p "The upper end gets interesting - 8024 N Ola Ave sold for $389k but it's block c…" at bounding box center [606, 216] width 184 height 38
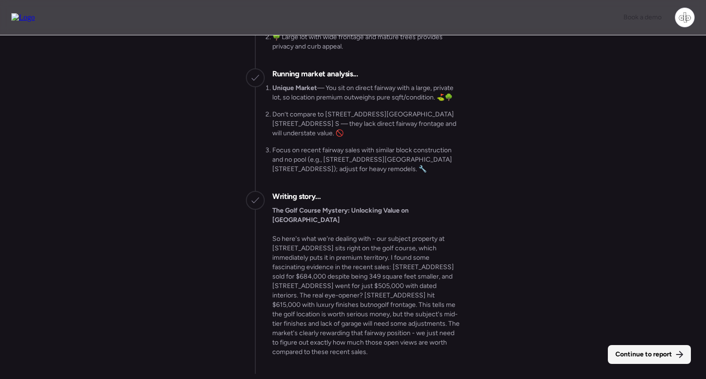
click at [646, 349] on div "Continue to report" at bounding box center [649, 354] width 83 height 19
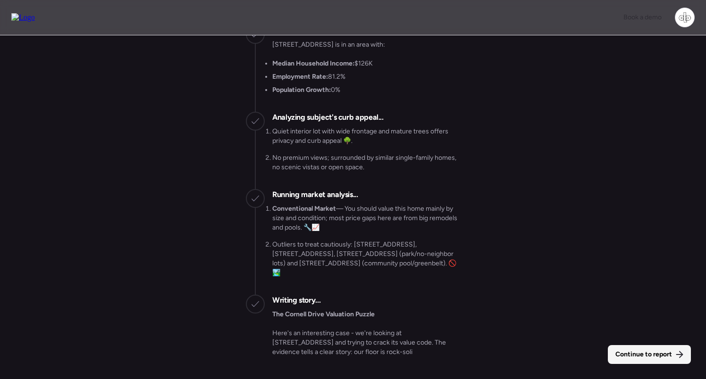
click at [641, 355] on span "Continue to report" at bounding box center [643, 354] width 57 height 9
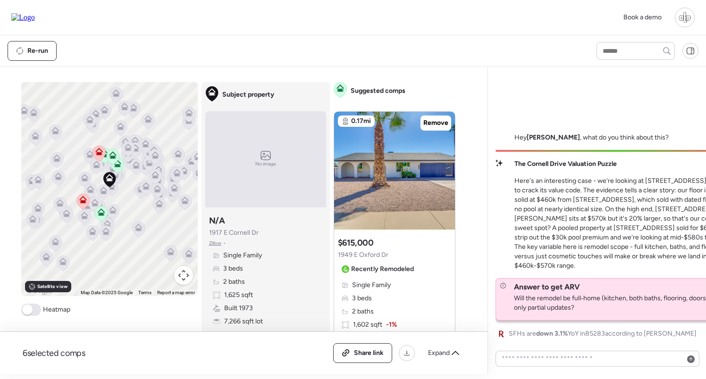
drag, startPoint x: 407, startPoint y: 63, endPoint x: 575, endPoint y: 161, distance: 194.7
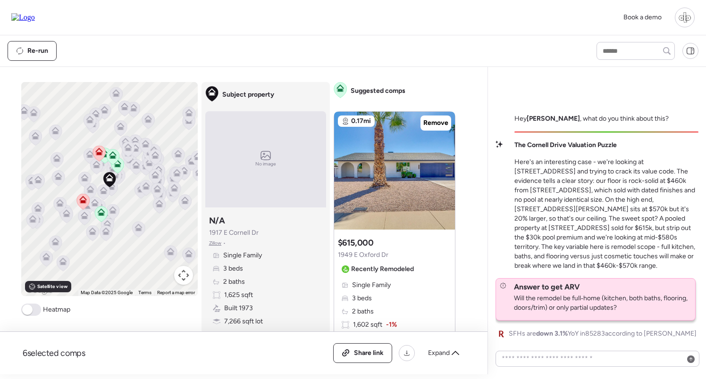
click at [649, 169] on p "Here's an interesting case - we're looking at 1917 E Cornell Dr and trying to c…" at bounding box center [606, 214] width 184 height 113
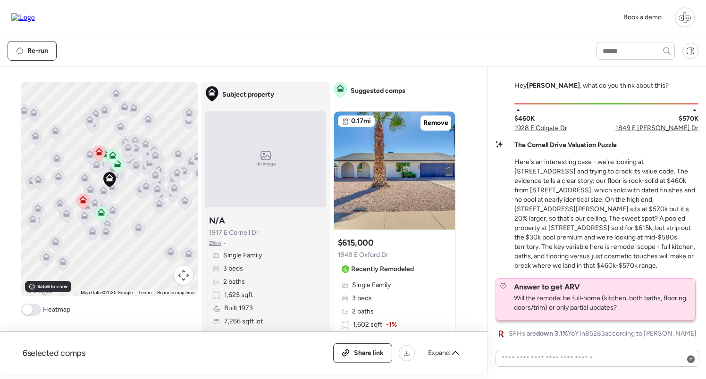
click at [670, 133] on span "1849 E Watson Dr" at bounding box center [656, 128] width 83 height 9
click at [648, 152] on div "The Cornell Drive Valuation Puzzle Here's an interesting case - we're looking a…" at bounding box center [606, 206] width 184 height 130
click at [524, 133] on span "1928 E Colgate Dr" at bounding box center [540, 128] width 53 height 9
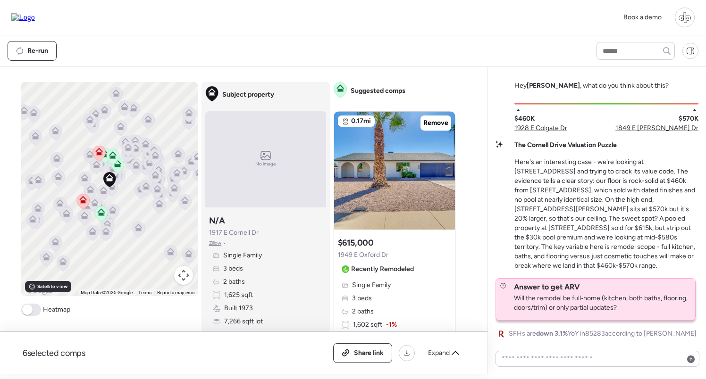
click at [580, 133] on div "$460K 1928 E Colgate Dr $570K 1849 E Watson Dr" at bounding box center [606, 120] width 184 height 26
click at [553, 133] on span "1928 E Colgate Dr" at bounding box center [540, 128] width 53 height 9
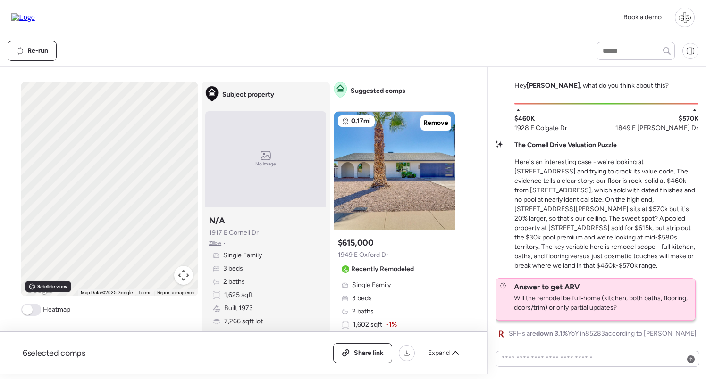
scroll to position [87, 0]
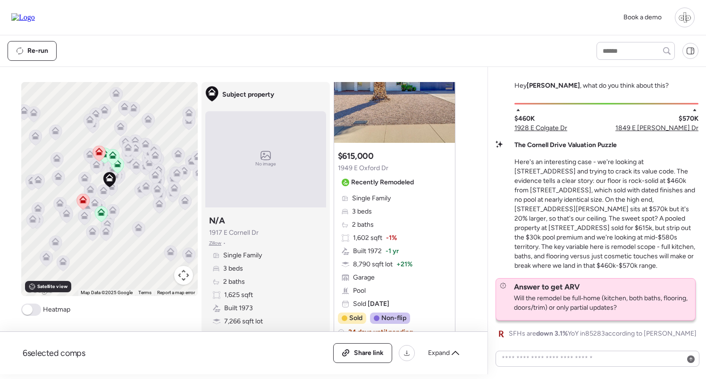
click at [574, 173] on p "Here's an interesting case - we're looking at 1917 E Cornell Dr and trying to c…" at bounding box center [606, 214] width 184 height 113
click at [537, 133] on span "1928 E Colgate Dr" at bounding box center [540, 128] width 53 height 9
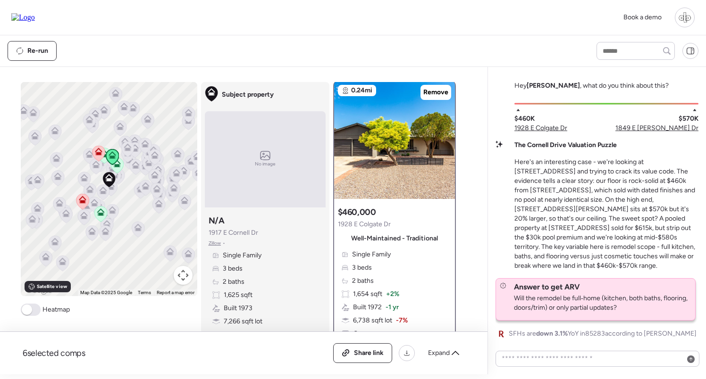
scroll to position [0, 0]
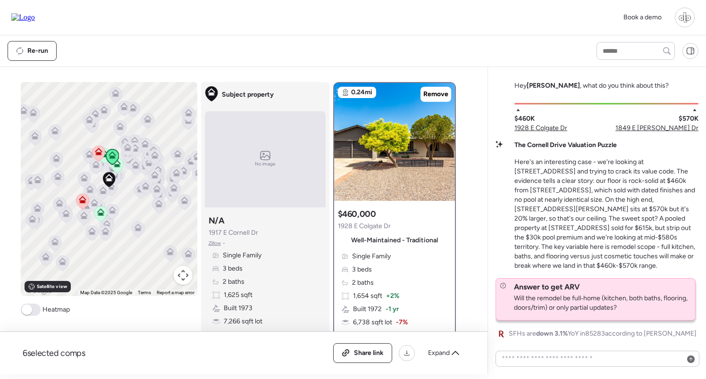
click at [669, 133] on span "1849 E [PERSON_NAME] Dr" at bounding box center [656, 128] width 83 height 9
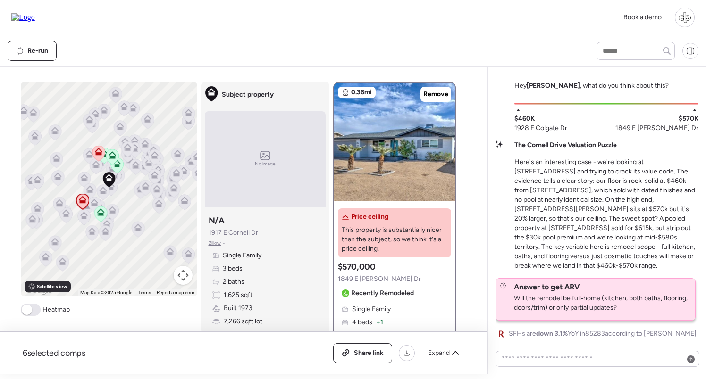
click at [549, 133] on span "1928 E Colgate Dr" at bounding box center [540, 128] width 53 height 9
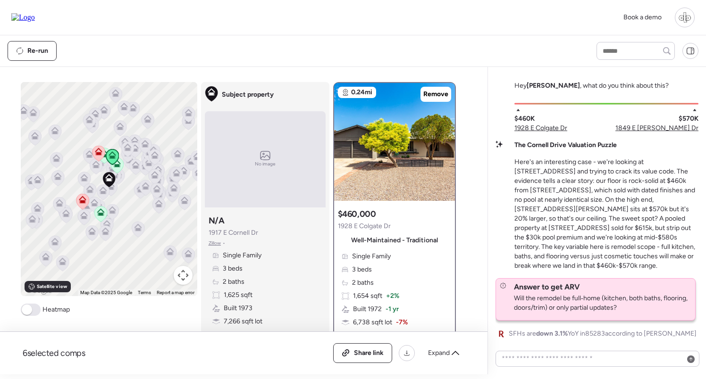
click at [673, 133] on span "1849 E Watson Dr" at bounding box center [656, 128] width 83 height 9
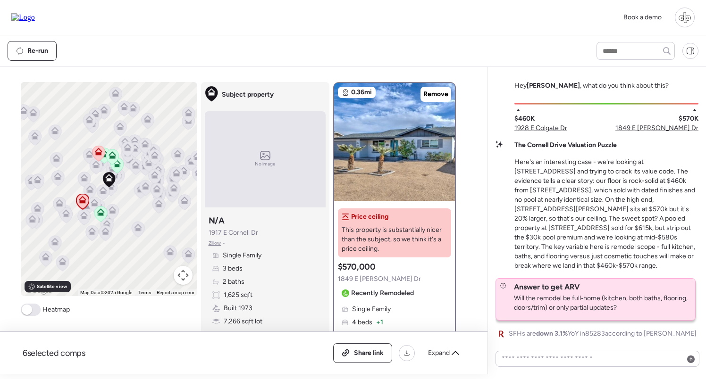
click at [112, 212] on icon at bounding box center [112, 212] width 6 height 3
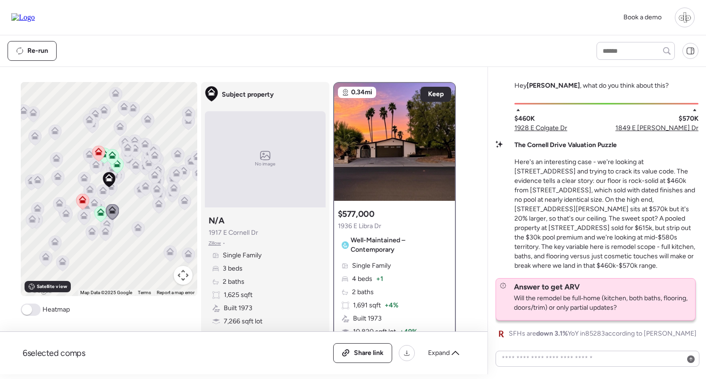
click at [530, 133] on span "1928 E Colgate Dr" at bounding box center [540, 128] width 53 height 9
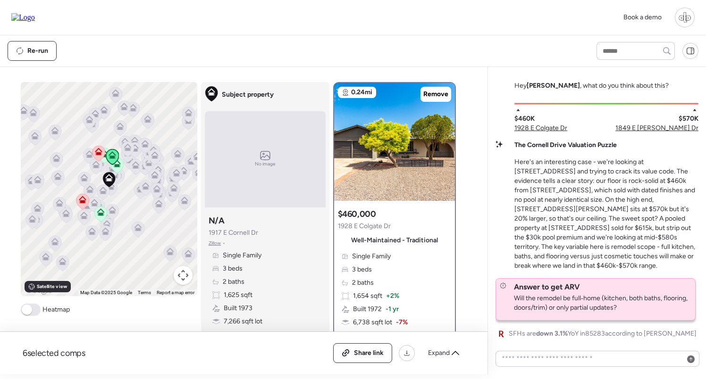
click at [673, 133] on span "1849 E Watson Dr" at bounding box center [656, 128] width 83 height 9
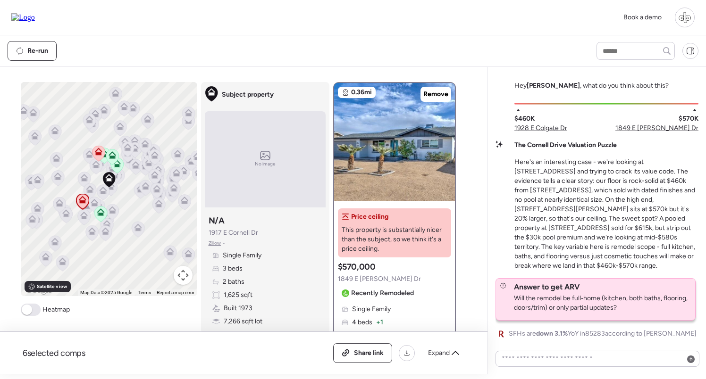
click at [400, 220] on div "Price ceiling This property is substantially nicer than the subject, so we thin…" at bounding box center [394, 233] width 113 height 49
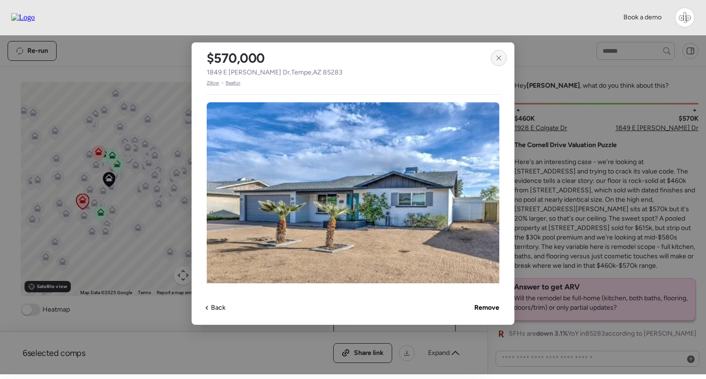
click at [502, 55] on icon at bounding box center [499, 58] width 8 height 8
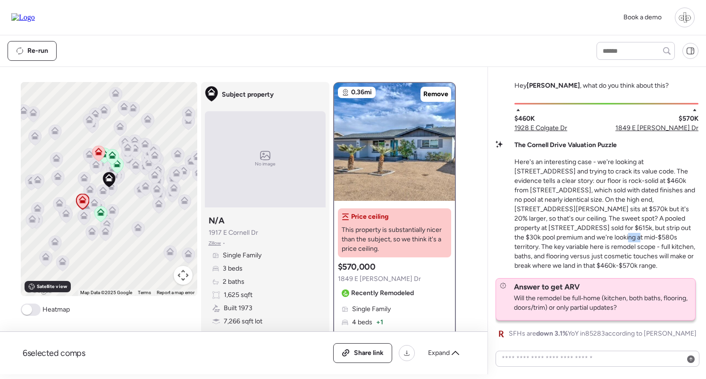
drag, startPoint x: 648, startPoint y: 237, endPoint x: 662, endPoint y: 237, distance: 14.2
click at [662, 237] on p "Here's an interesting case - we're looking at 1917 E Cornell Dr and trying to c…" at bounding box center [606, 214] width 184 height 113
drag, startPoint x: 567, startPoint y: 248, endPoint x: 606, endPoint y: 247, distance: 38.7
click at [605, 247] on p "Here's an interesting case - we're looking at 1917 E Cornell Dr and trying to c…" at bounding box center [606, 214] width 184 height 113
click at [624, 261] on p "Here's an interesting case - we're looking at 1917 E Cornell Dr and trying to c…" at bounding box center [606, 214] width 184 height 113
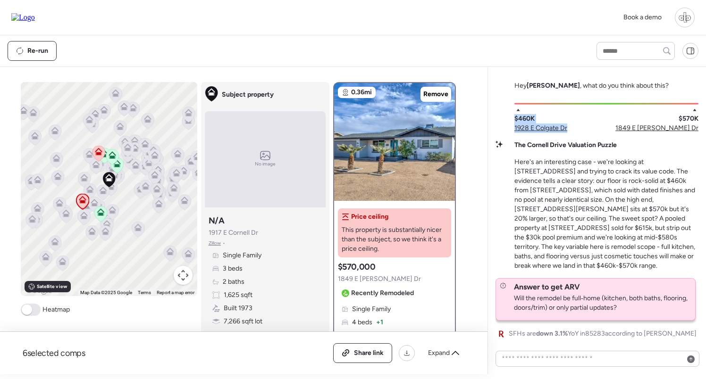
drag, startPoint x: 585, startPoint y: 139, endPoint x: 511, endPoint y: 106, distance: 81.1
click at [511, 107] on div "Hey Liam , what do you think about this? $460K 1928 E Colgate Dr $570K 1849 E W…" at bounding box center [596, 210] width 203 height 259
click at [534, 133] on span "1928 E Colgate Dr" at bounding box center [540, 128] width 53 height 9
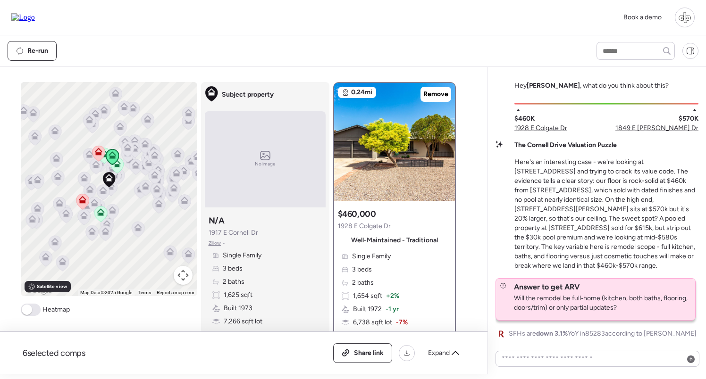
click at [670, 133] on span "1849 E Watson Dr" at bounding box center [656, 128] width 83 height 9
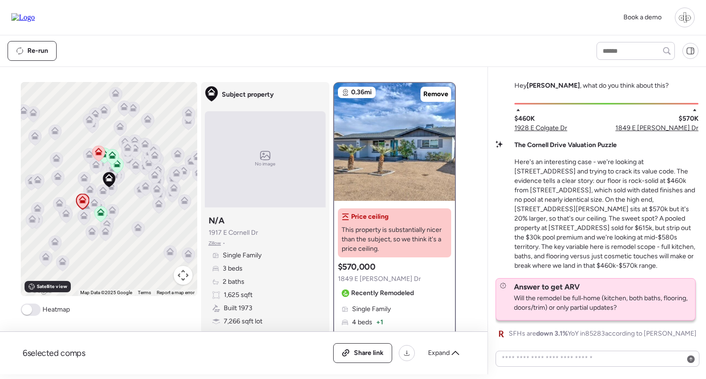
click at [527, 133] on span "1928 E Colgate Dr" at bounding box center [540, 128] width 53 height 9
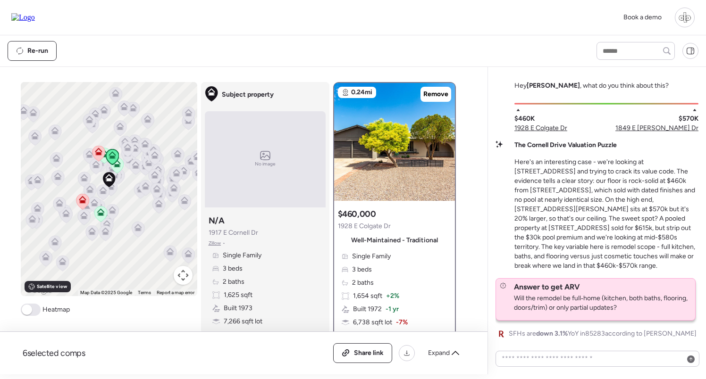
click at [592, 146] on div "Hey Liam , what do you think about this? $460K 1928 E Colgate Dr $570K 1849 E W…" at bounding box center [596, 210] width 203 height 259
drag, startPoint x: 545, startPoint y: 133, endPoint x: 514, endPoint y: 129, distance: 31.8
click at [514, 128] on div "$460K 1928 E Colgate Dr" at bounding box center [540, 120] width 53 height 26
click at [567, 127] on div "$460K 1928 E Colgate Dr" at bounding box center [540, 120] width 53 height 26
click at [671, 133] on span "1849 E Watson Dr" at bounding box center [656, 128] width 83 height 9
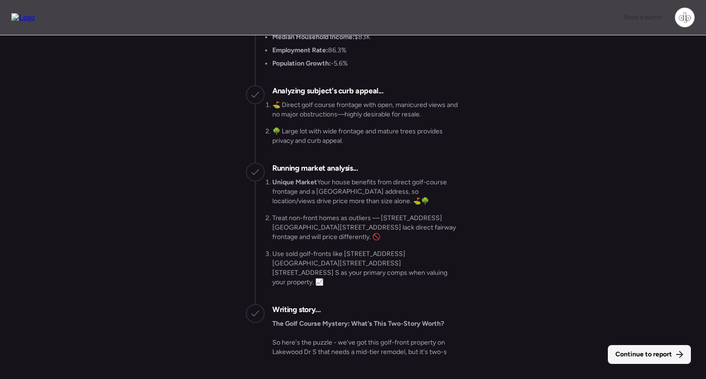
click at [654, 355] on span "Continue to report" at bounding box center [643, 354] width 57 height 9
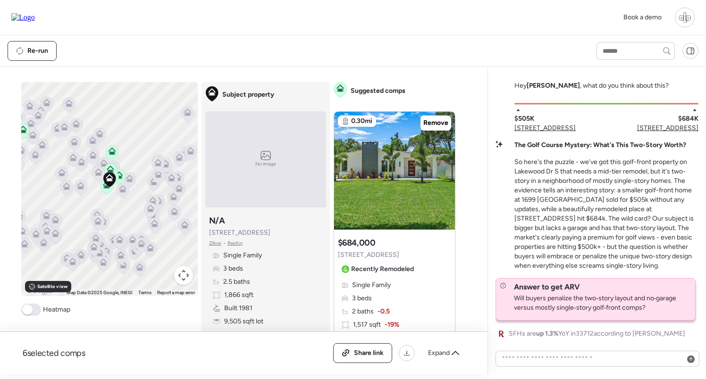
click at [563, 129] on span "[STREET_ADDRESS]" at bounding box center [544, 128] width 61 height 9
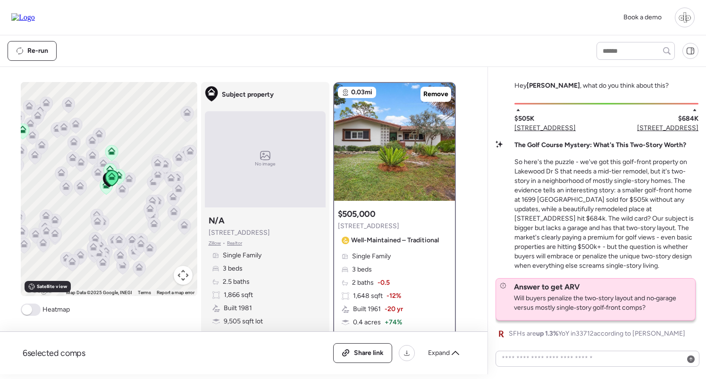
click at [679, 132] on span "[STREET_ADDRESS]" at bounding box center [667, 128] width 61 height 9
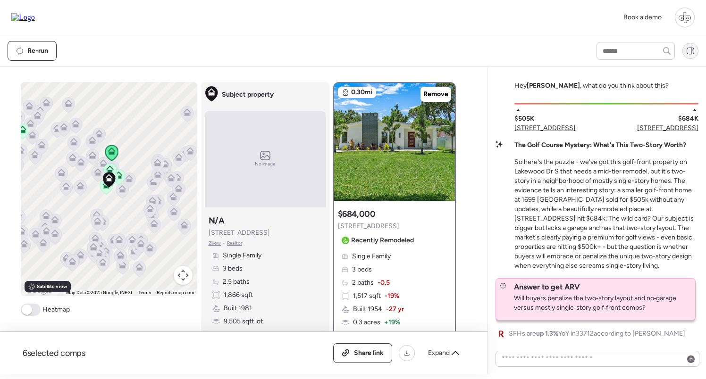
click at [691, 48] on icon at bounding box center [690, 51] width 8 height 8
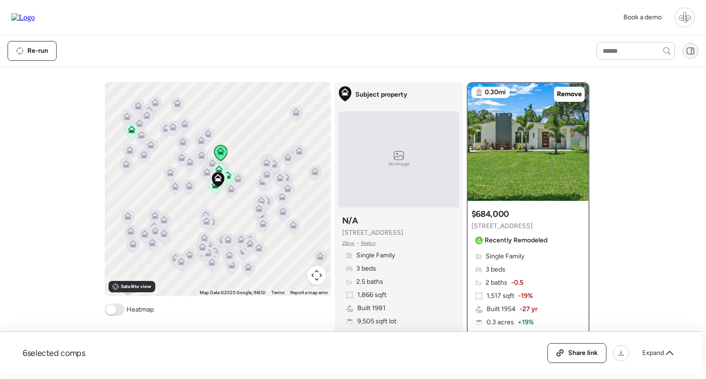
click at [691, 48] on icon at bounding box center [690, 51] width 8 height 8
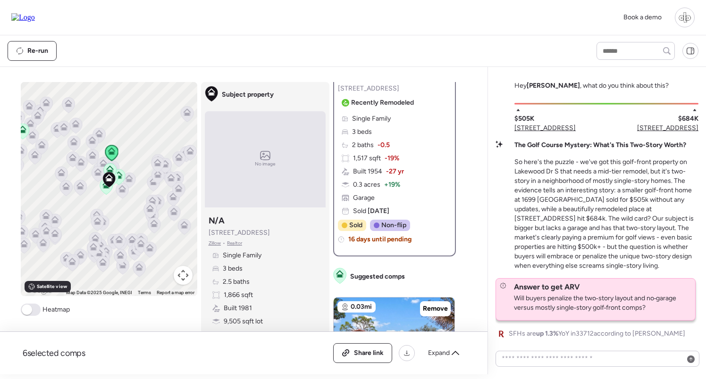
scroll to position [139, 0]
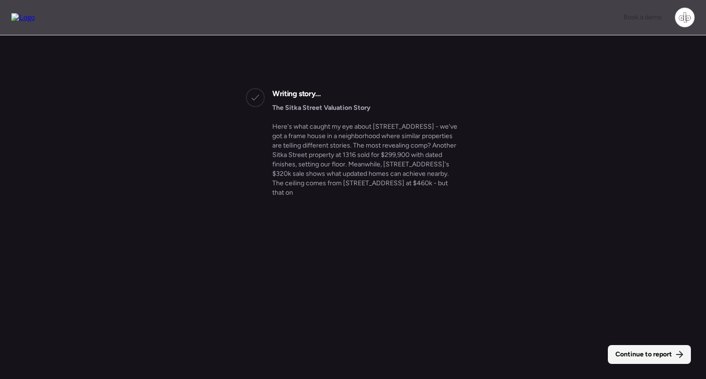
click at [669, 350] on div "Continue to report" at bounding box center [649, 354] width 83 height 19
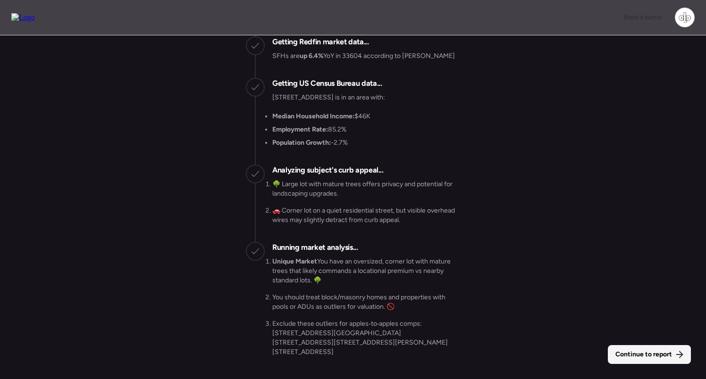
click at [656, 354] on span "Continue to report" at bounding box center [643, 354] width 57 height 9
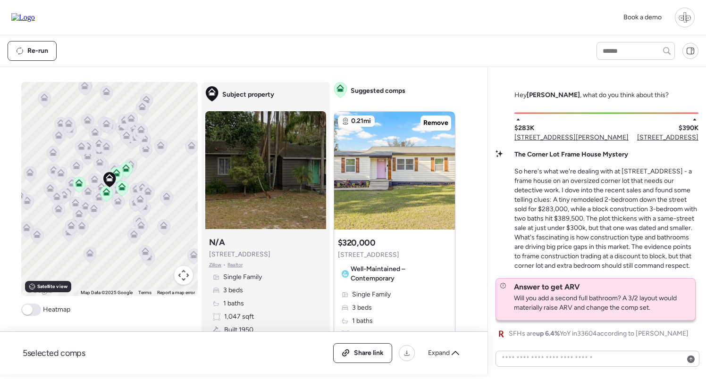
click at [82, 146] on icon at bounding box center [81, 146] width 8 height 8
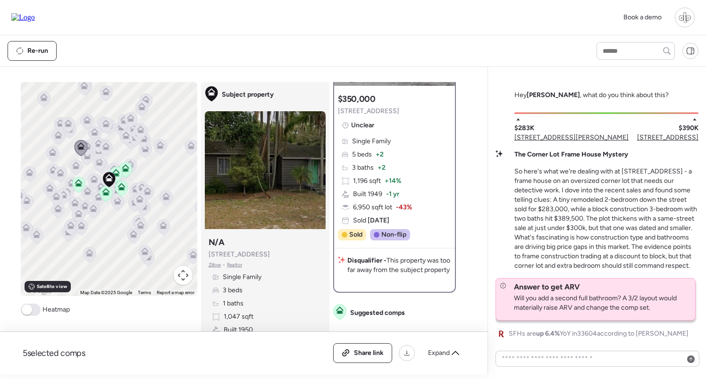
scroll to position [115, 0]
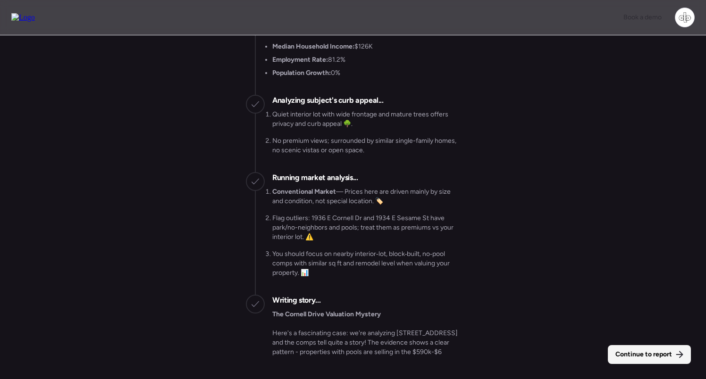
click at [656, 354] on span "Continue to report" at bounding box center [643, 354] width 57 height 9
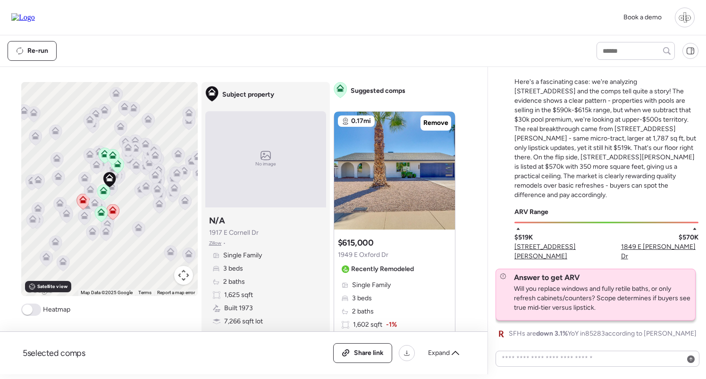
click at [541, 217] on span "ARV Range" at bounding box center [531, 212] width 34 height 9
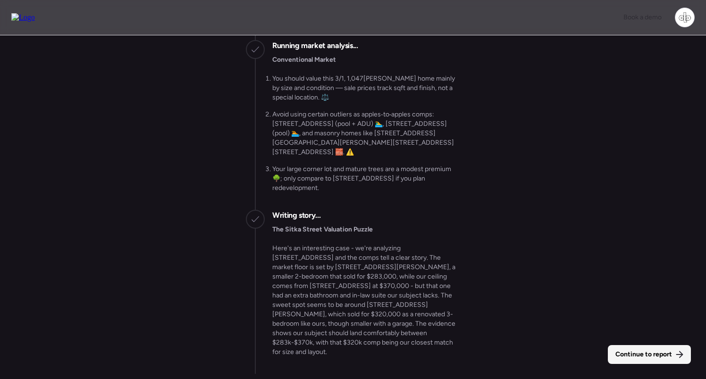
click at [635, 354] on span "Continue to report" at bounding box center [643, 354] width 57 height 9
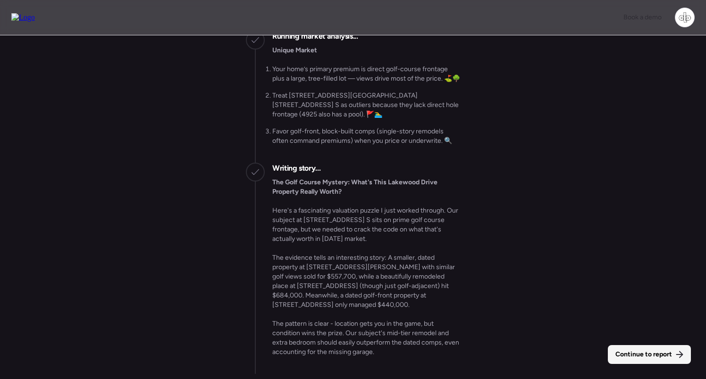
click at [646, 354] on span "Continue to report" at bounding box center [643, 354] width 57 height 9
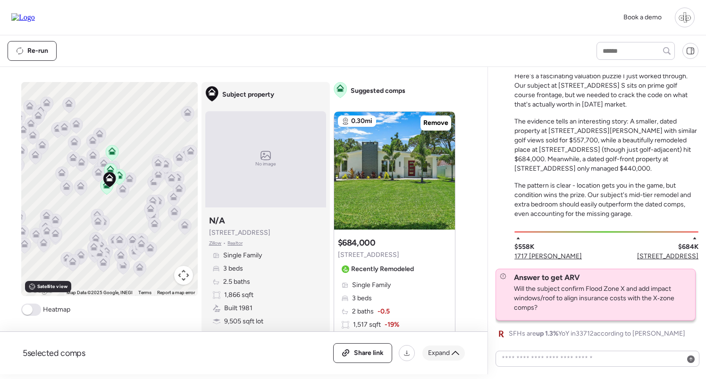
click at [451, 353] on div "Expand" at bounding box center [443, 353] width 42 height 15
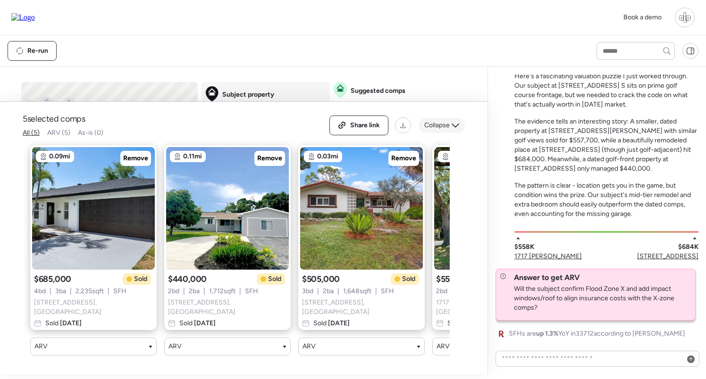
click at [445, 130] on span "Collapse" at bounding box center [436, 125] width 25 height 9
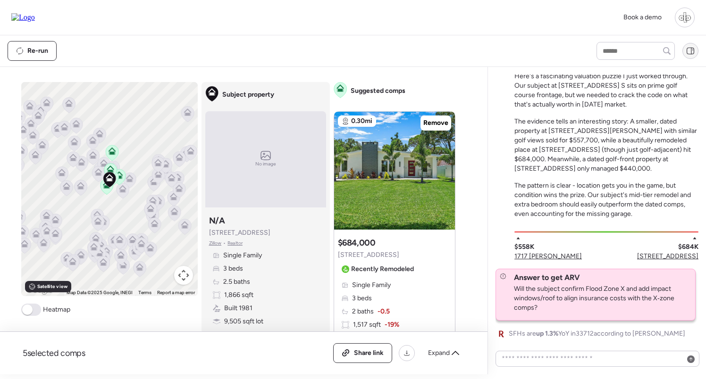
click at [690, 54] on icon at bounding box center [690, 51] width 8 height 8
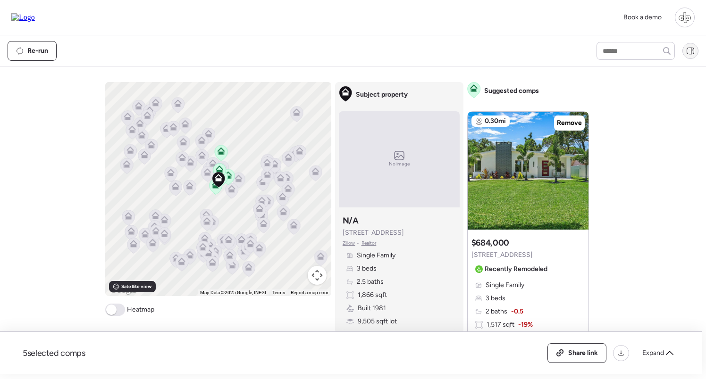
click at [688, 53] on icon at bounding box center [690, 51] width 8 height 8
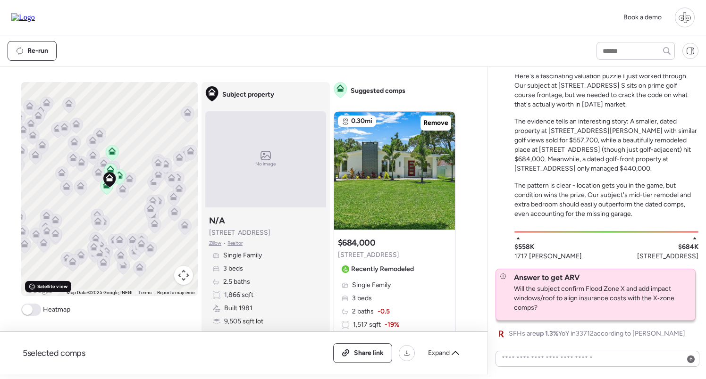
click at [60, 289] on span "Satellite view" at bounding box center [52, 287] width 30 height 8
click at [54, 287] on span "Road view" at bounding box center [48, 287] width 23 height 8
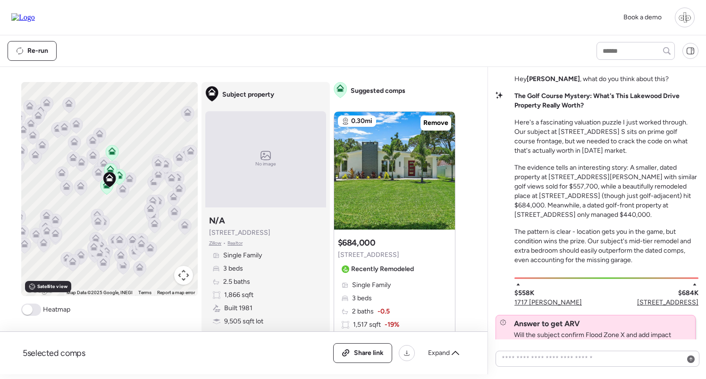
scroll to position [-46, 0]
